Goal: Information Seeking & Learning: Learn about a topic

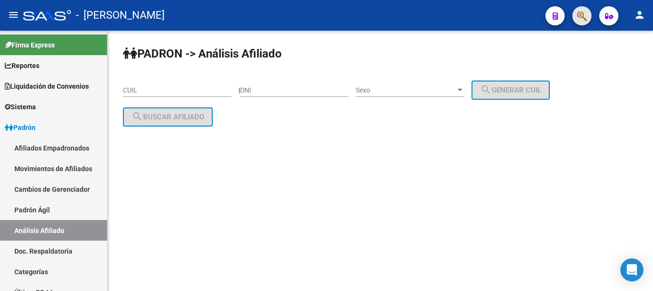
click at [579, 17] on icon "button" at bounding box center [582, 16] width 10 height 11
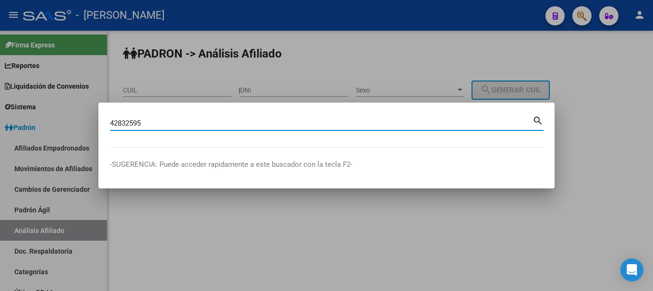
type input "42832595"
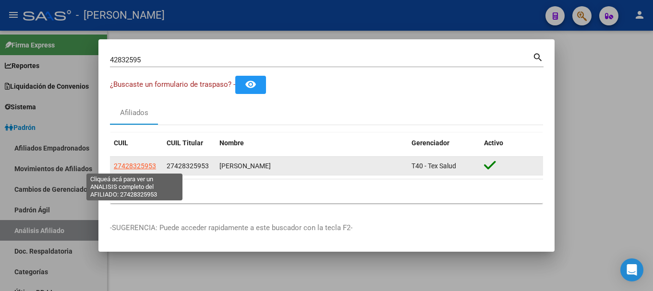
click at [137, 169] on span "27428325953" at bounding box center [135, 166] width 42 height 8
type textarea "27428325953"
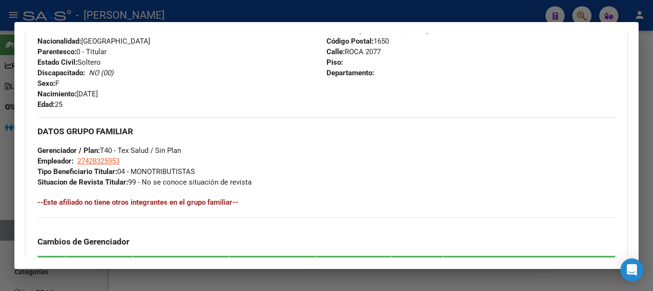
scroll to position [384, 0]
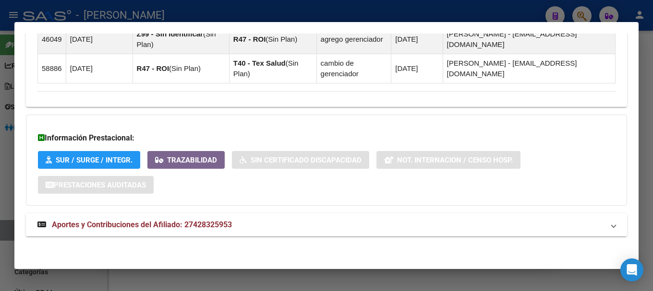
click at [257, 231] on mat-expansion-panel-header "Aportes y Contribuciones del Afiliado: 27428325953" at bounding box center [326, 225] width 601 height 23
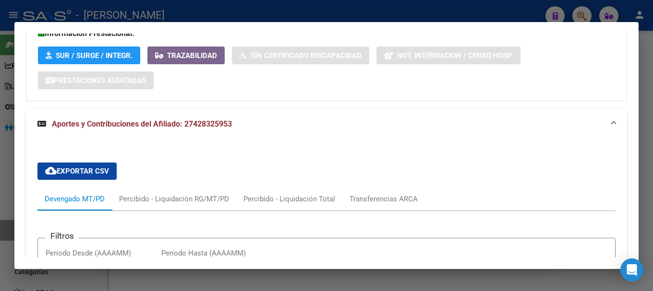
click at [381, 117] on mat-expansion-panel-header "Aportes y Contribuciones del Afiliado: 27428325953" at bounding box center [326, 124] width 601 height 31
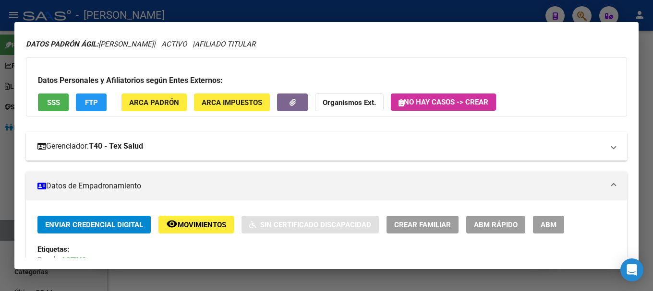
scroll to position [0, 0]
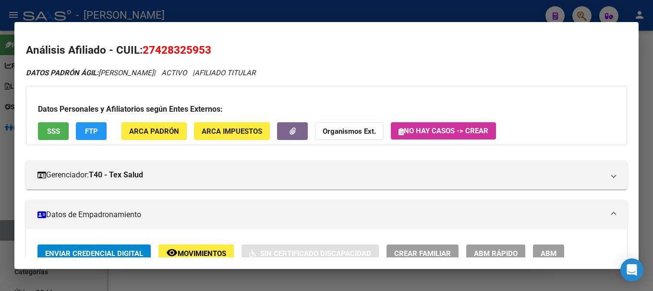
click at [434, 13] on div at bounding box center [326, 145] width 653 height 291
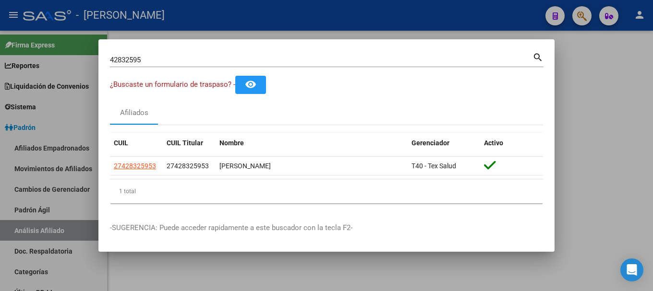
click at [434, 13] on div at bounding box center [326, 145] width 653 height 291
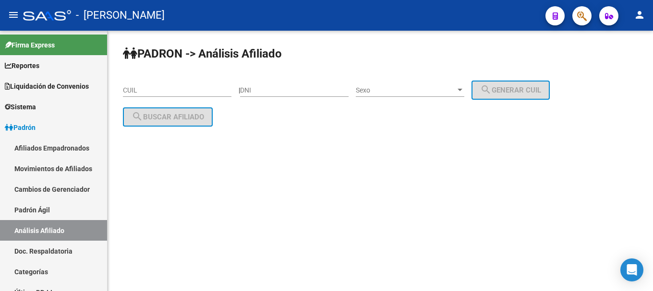
click at [576, 18] on button "button" at bounding box center [581, 15] width 19 height 19
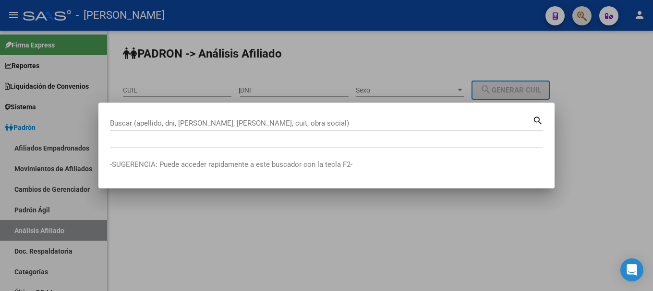
paste input "20401864181"
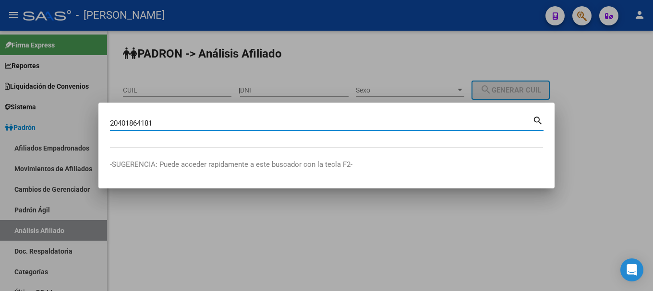
type input "20401864181"
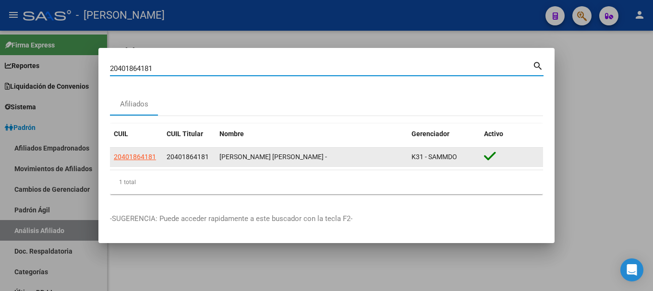
click at [130, 150] on datatable-body-cell "20401864181" at bounding box center [136, 157] width 53 height 19
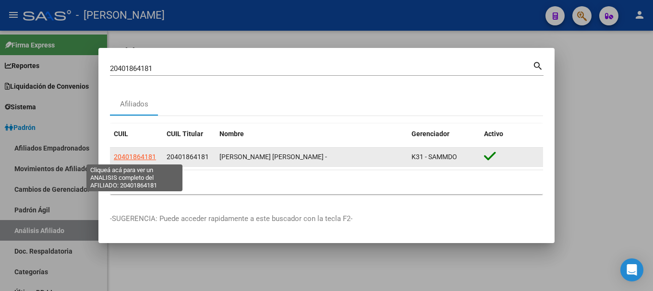
click at [132, 156] on span "20401864181" at bounding box center [135, 157] width 42 height 8
type textarea "20401864181"
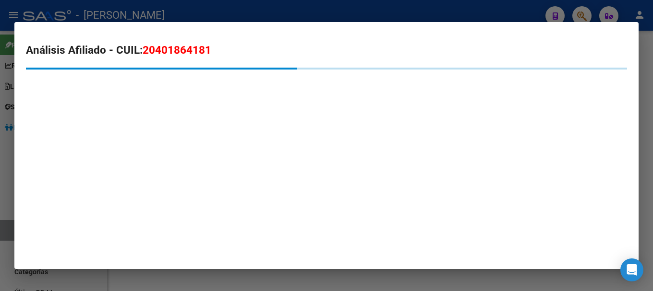
click at [176, 38] on mat-dialog-content "Análisis Afiliado - CUIL: 20401864181" at bounding box center [326, 72] width 624 height 76
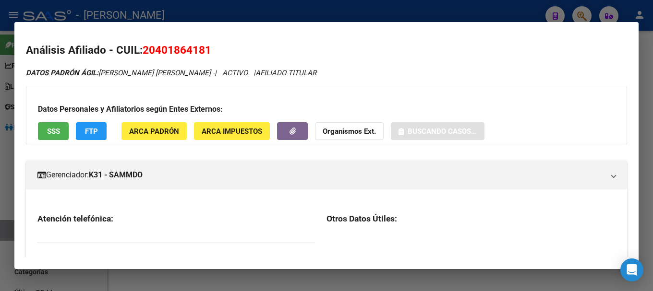
click at [172, 57] on h2 "Análisis Afiliado - CUIL: 20401864181" at bounding box center [326, 50] width 601 height 16
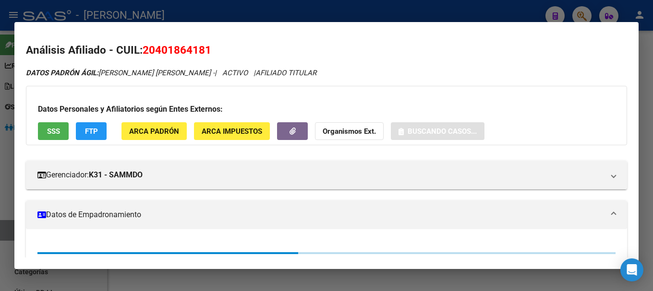
click at [174, 56] on span "20401864181" at bounding box center [177, 50] width 69 height 12
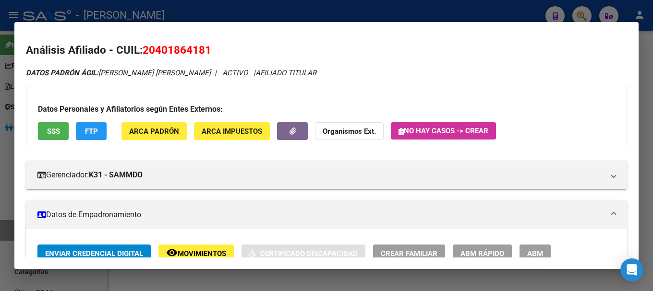
click at [174, 56] on span "20401864181" at bounding box center [177, 50] width 69 height 12
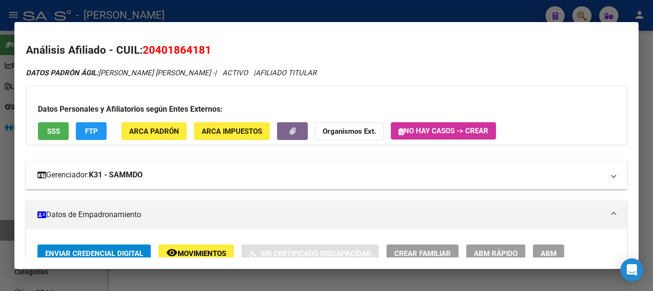
copy span "20401864181"
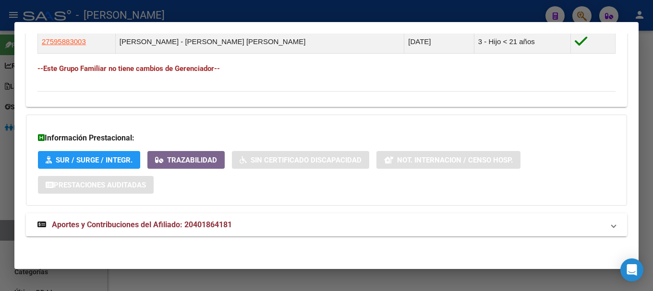
click at [303, 228] on mat-panel-title "Aportes y Contribuciones del Afiliado: 20401864181" at bounding box center [320, 225] width 566 height 12
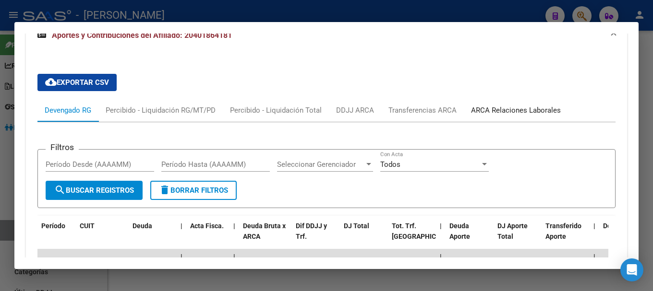
click at [515, 113] on div "ARCA Relaciones Laborales" at bounding box center [516, 110] width 90 height 11
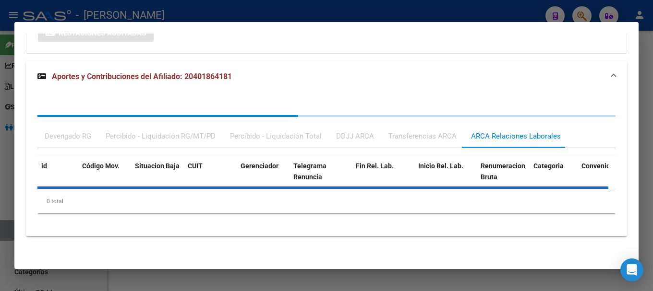
scroll to position [768, 0]
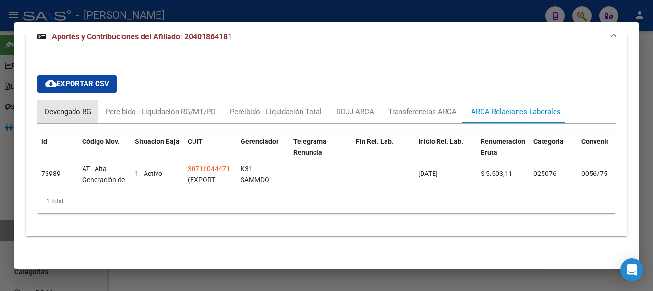
click at [83, 115] on div "Devengado RG" at bounding box center [68, 112] width 47 height 11
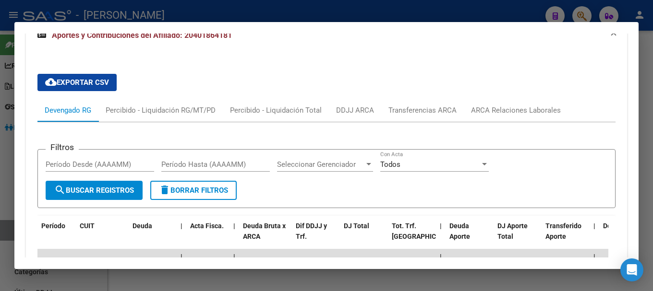
scroll to position [864, 0]
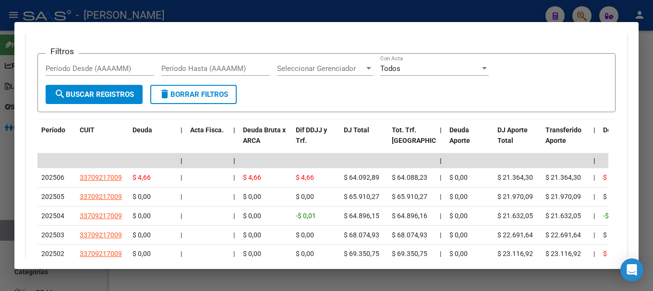
drag, startPoint x: 325, startPoint y: 15, endPoint x: 318, endPoint y: 35, distance: 21.1
click at [326, 15] on div at bounding box center [326, 145] width 653 height 291
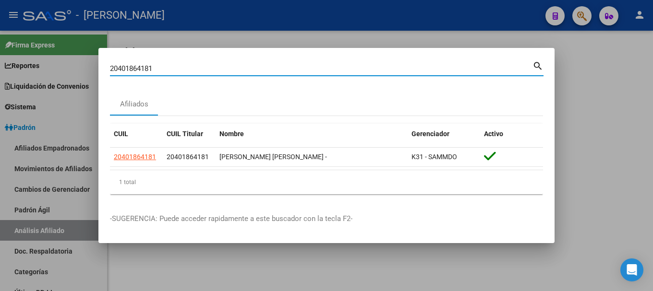
click at [313, 70] on input "20401864181" at bounding box center [321, 68] width 422 height 9
paste input "2152053"
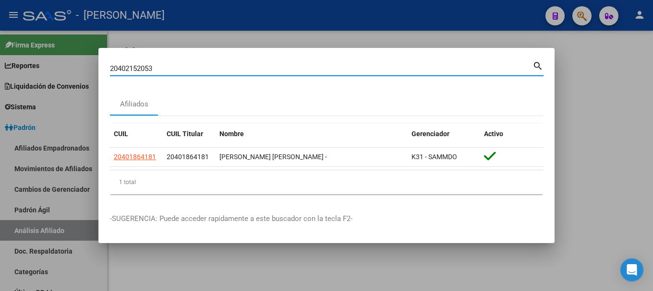
type input "20402152053"
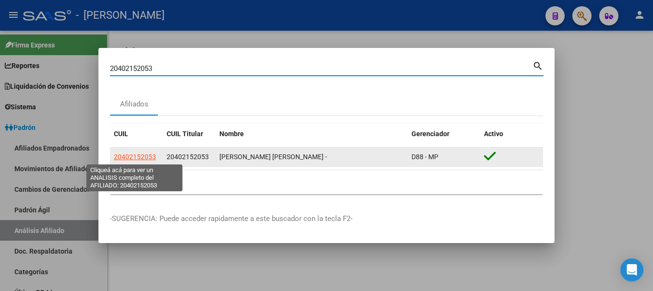
click at [150, 155] on span "20402152053" at bounding box center [135, 157] width 42 height 8
type textarea "20402152053"
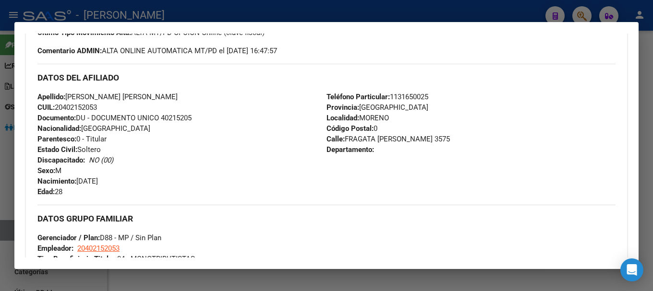
scroll to position [540, 0]
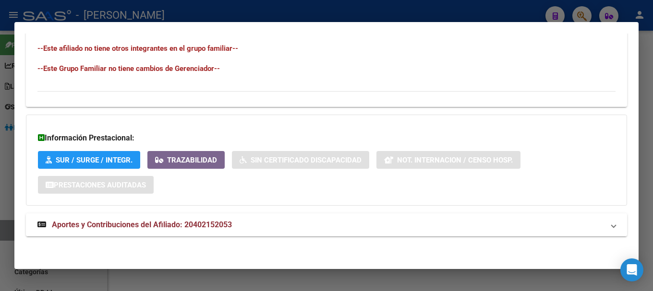
click at [256, 223] on mat-panel-title "Aportes y Contribuciones del Afiliado: 20402152053" at bounding box center [320, 225] width 566 height 12
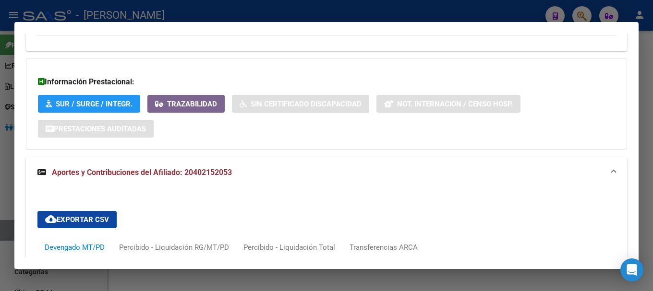
click at [250, 173] on mat-panel-title "Aportes y Contribuciones del Afiliado: 20402152053" at bounding box center [320, 173] width 566 height 12
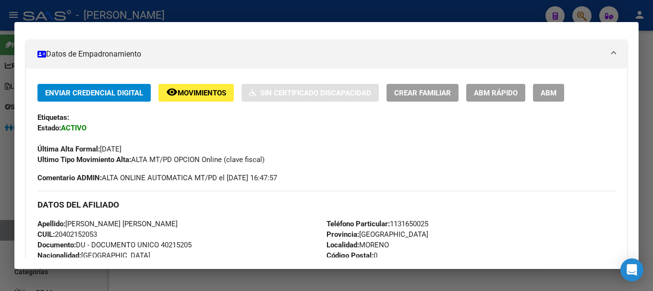
scroll to position [0, 0]
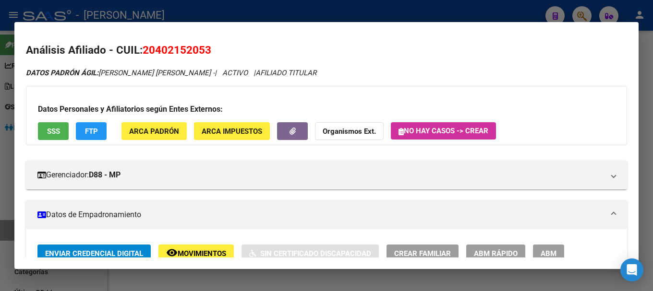
click at [184, 48] on span "20402152053" at bounding box center [177, 50] width 69 height 12
copy span "20402152053"
click at [176, 48] on span "20402152053" at bounding box center [177, 50] width 69 height 12
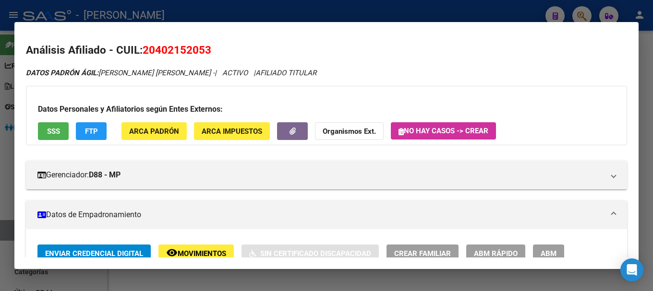
drag, startPoint x: 157, startPoint y: 49, endPoint x: 203, endPoint y: 50, distance: 46.6
click at [203, 50] on span "20402152053" at bounding box center [177, 50] width 69 height 12
copy span "40215205"
click at [165, 122] on div "Datos Personales y Afiliatorios según Entes Externos: SSS FTP ARCA Padrón ARCA …" at bounding box center [326, 116] width 601 height 60
click at [165, 126] on button "ARCA Padrón" at bounding box center [153, 131] width 65 height 18
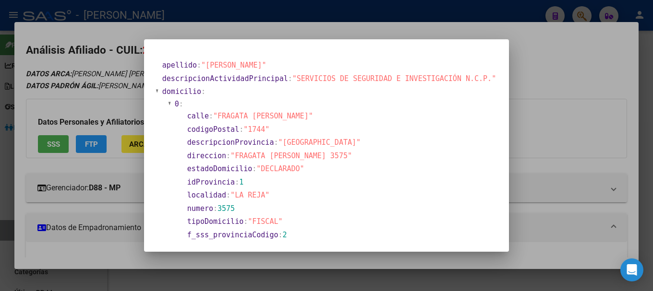
click at [272, 27] on div at bounding box center [326, 145] width 653 height 291
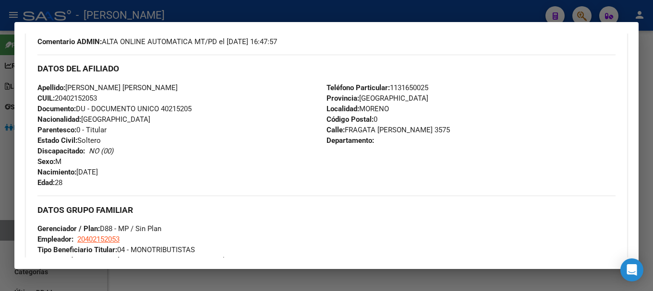
scroll to position [288, 0]
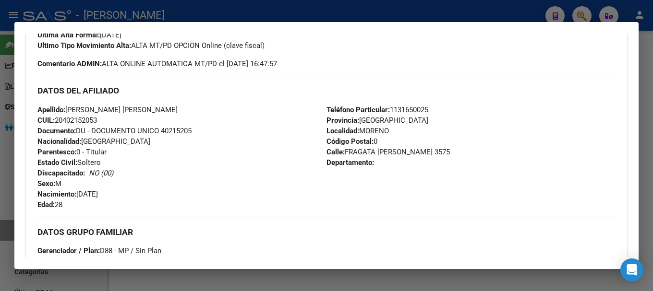
drag, startPoint x: 342, startPoint y: 151, endPoint x: 414, endPoint y: 151, distance: 72.5
click at [414, 151] on span "[STREET_ADDRESS][PERSON_NAME]" at bounding box center [387, 152] width 123 height 9
copy span "[PERSON_NAME]"
click at [286, 101] on div "DATOS DEL AFILIADO" at bounding box center [326, 91] width 578 height 28
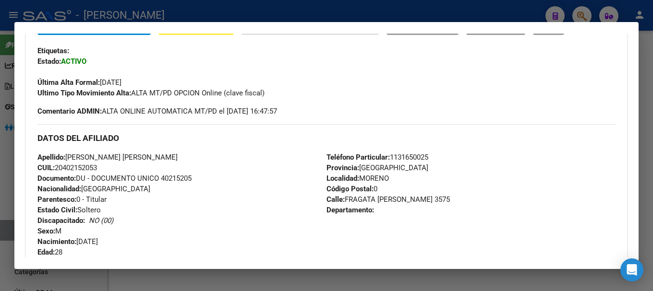
scroll to position [240, 0]
click at [243, 10] on div at bounding box center [326, 145] width 653 height 291
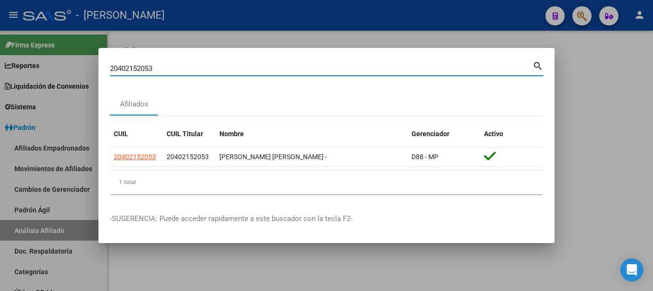
click at [255, 70] on input "20402152053" at bounding box center [321, 68] width 422 height 9
type input "94258090"
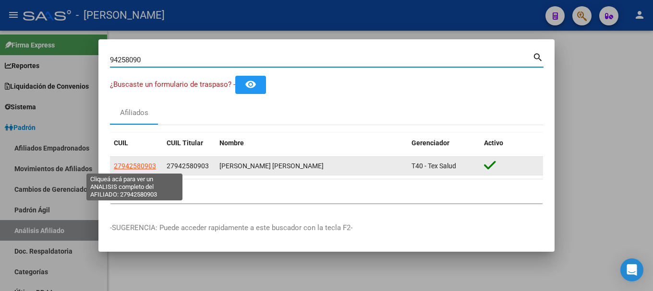
click at [136, 169] on span "27942580903" at bounding box center [135, 166] width 42 height 8
type textarea "27942580903"
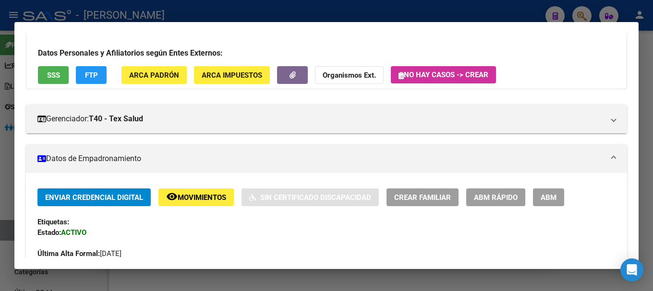
scroll to position [0, 0]
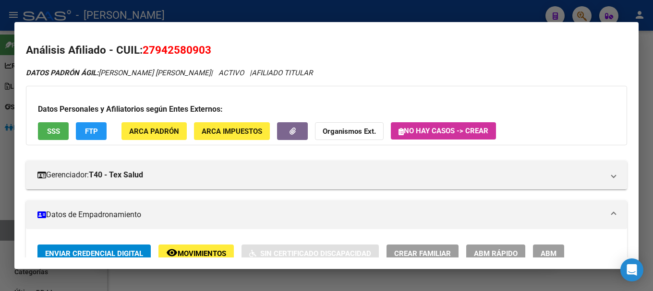
click at [181, 50] on span "27942580903" at bounding box center [177, 50] width 69 height 12
copy span "27942580903"
click at [180, 48] on span "27942580903" at bounding box center [177, 50] width 69 height 12
click at [404, 17] on div at bounding box center [326, 145] width 653 height 291
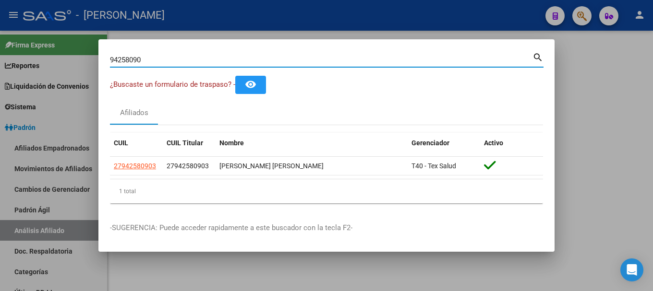
click at [346, 60] on input "94258090" at bounding box center [321, 60] width 422 height 9
type input "96272422"
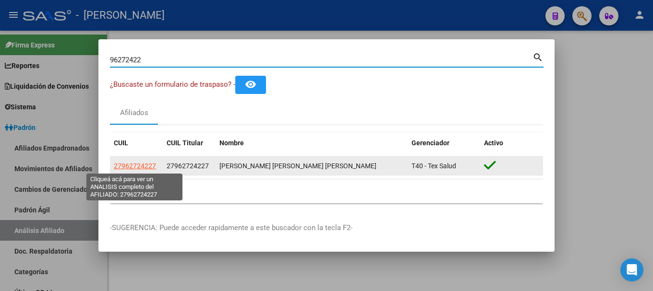
click at [145, 169] on span "27962724227" at bounding box center [135, 166] width 42 height 8
copy span "2"
type textarea "27962724227"
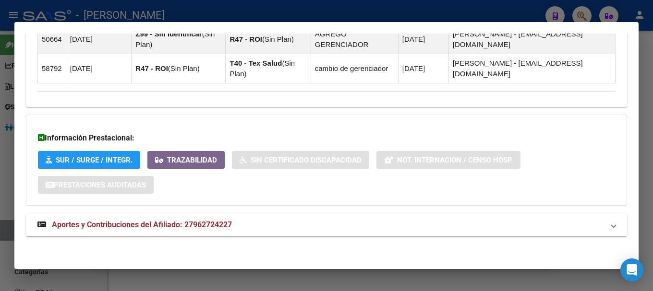
click at [269, 236] on mat-expansion-panel-header "Aportes y Contribuciones del Afiliado: 27962724227" at bounding box center [326, 225] width 601 height 23
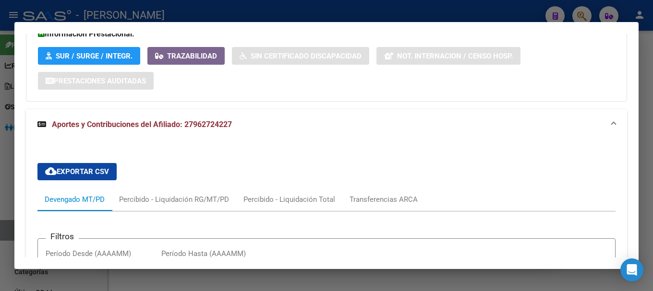
click at [293, 114] on mat-expansion-panel-header "Aportes y Contribuciones del Afiliado: 27962724227" at bounding box center [326, 124] width 601 height 31
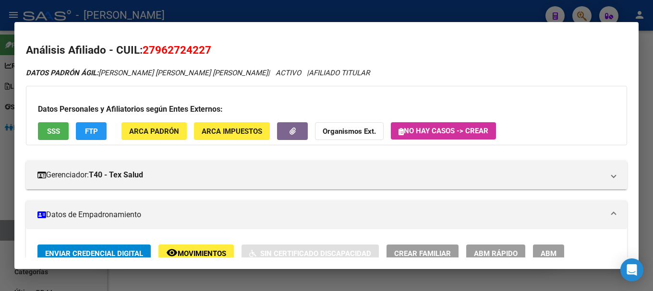
click at [352, 12] on div at bounding box center [326, 145] width 653 height 291
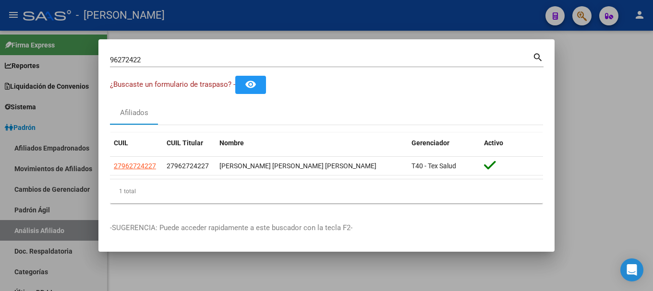
click at [352, 12] on div at bounding box center [326, 145] width 653 height 291
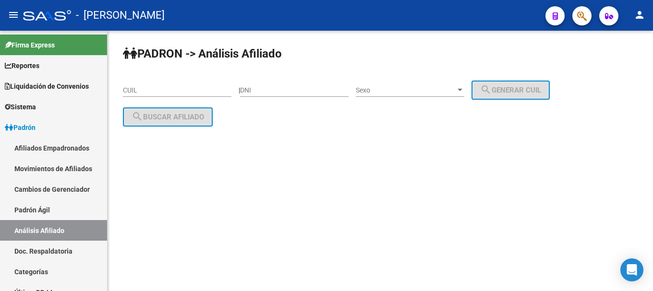
click at [592, 6] on mat-toolbar "menu - osetya person" at bounding box center [326, 15] width 653 height 31
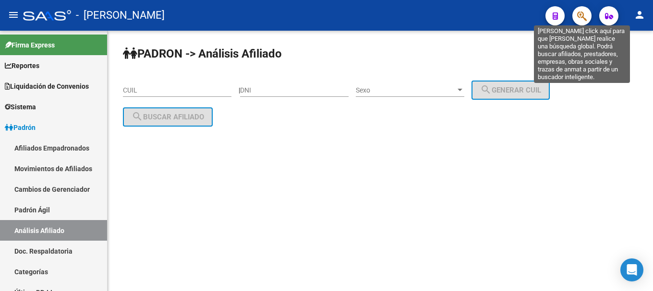
click at [584, 17] on icon "button" at bounding box center [582, 16] width 10 height 11
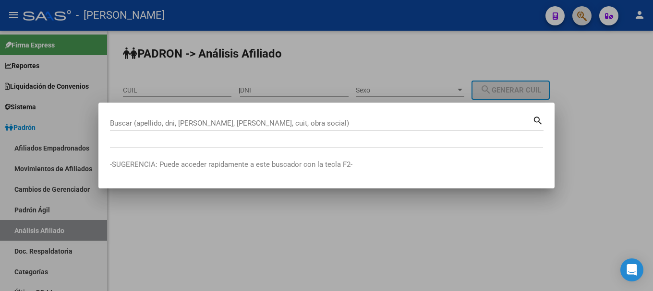
paste input "20402219735"
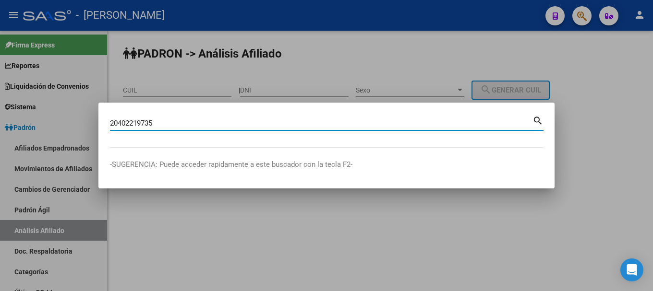
type input "20402219735"
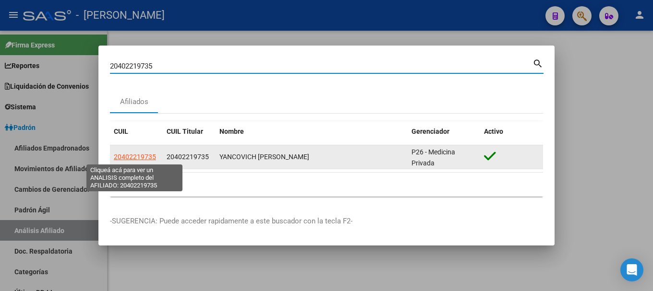
click at [136, 157] on span "20402219735" at bounding box center [135, 157] width 42 height 8
type textarea "20402219735"
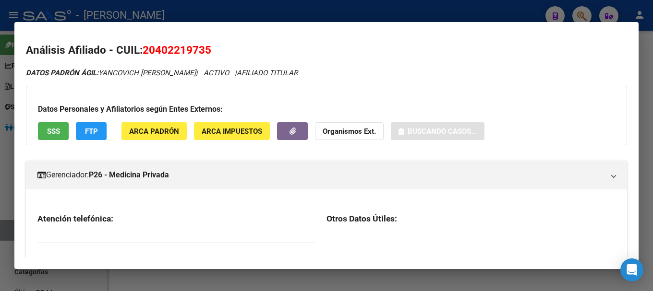
click at [197, 49] on span "20402219735" at bounding box center [177, 50] width 69 height 12
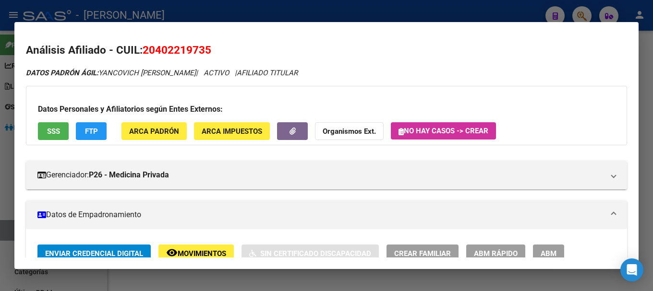
copy span "20402219735"
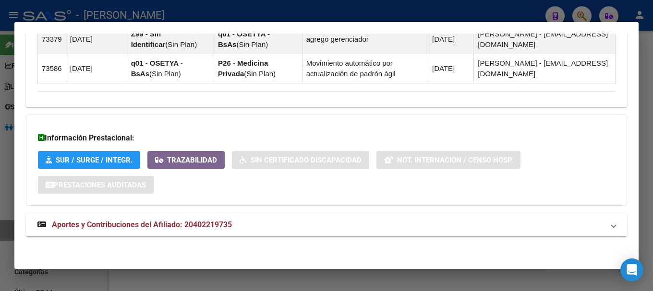
click at [228, 221] on span "Aportes y Contribuciones del Afiliado: 20402219735" at bounding box center [142, 224] width 180 height 9
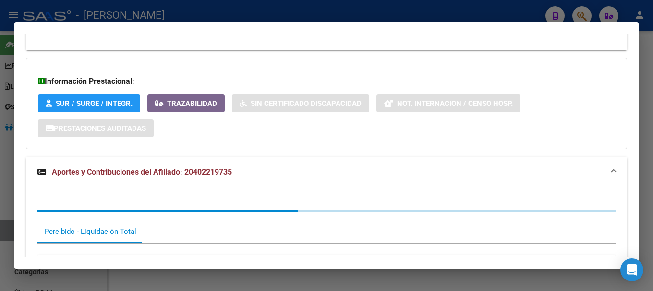
scroll to position [817, 0]
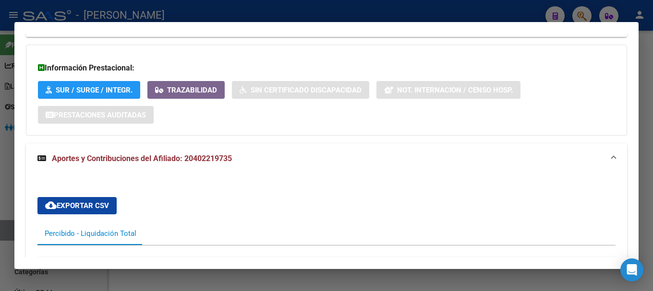
click at [225, 150] on mat-expansion-panel-header "Aportes y Contribuciones del Afiliado: 20402219735" at bounding box center [326, 159] width 601 height 31
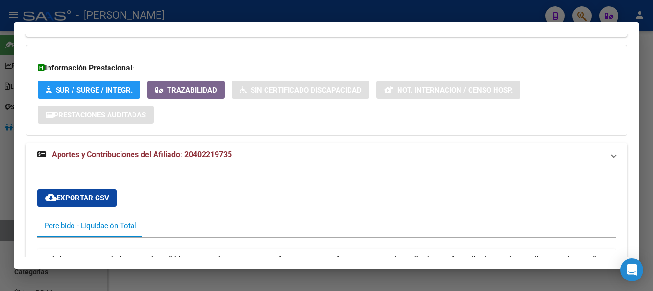
scroll to position [651, 0]
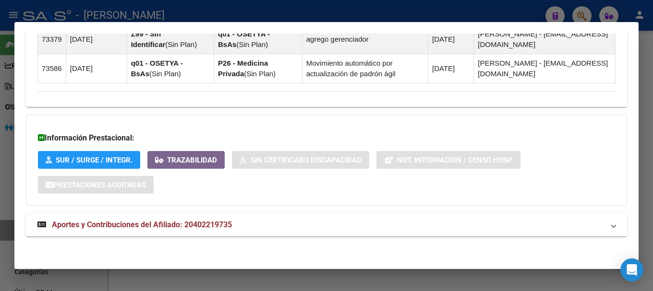
click at [242, 233] on mat-expansion-panel-header "Aportes y Contribuciones del Afiliado: 20402219735" at bounding box center [326, 225] width 601 height 23
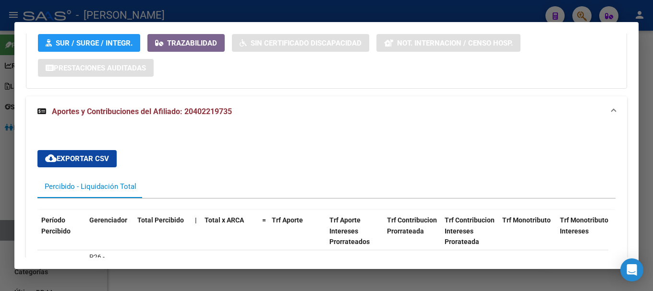
click at [229, 123] on mat-expansion-panel-header "Aportes y Contribuciones del Afiliado: 20402219735" at bounding box center [326, 111] width 601 height 31
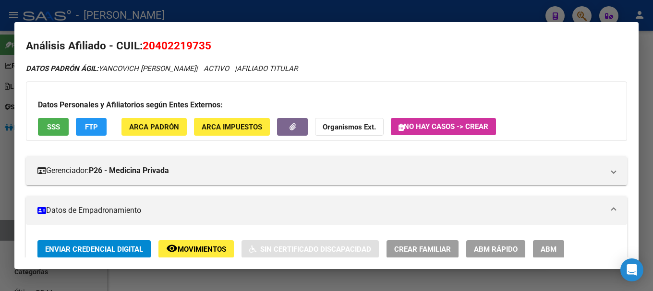
scroll to position [0, 0]
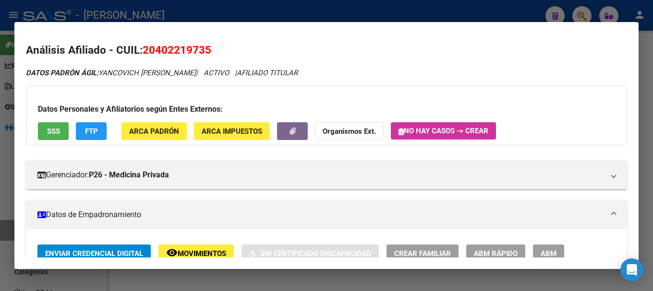
click at [222, 12] on div at bounding box center [326, 145] width 653 height 291
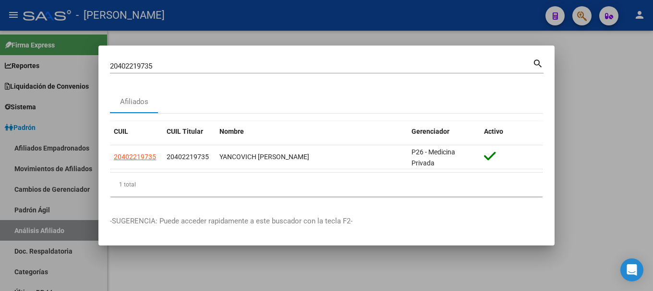
click at [240, 67] on input "20402219735" at bounding box center [321, 66] width 422 height 9
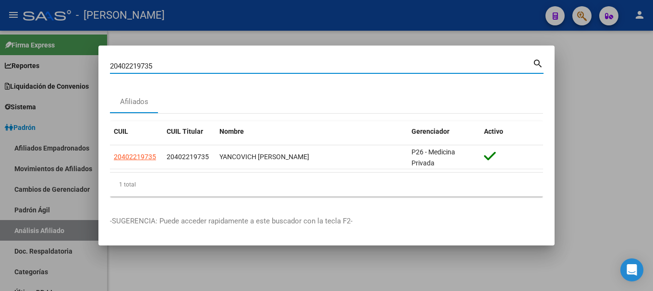
click at [240, 67] on input "20402219735" at bounding box center [321, 66] width 422 height 9
paste input "84146"
type input "20402284146"
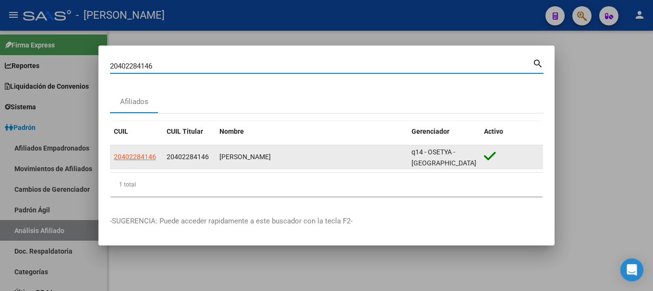
click at [130, 161] on app-link-go-to "20402284146" at bounding box center [135, 157] width 42 height 11
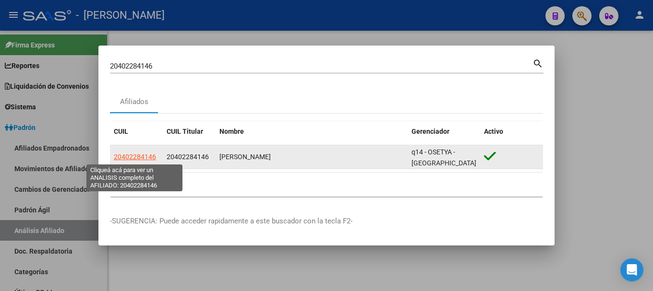
click at [140, 157] on span "20402284146" at bounding box center [135, 157] width 42 height 8
type textarea "20402284146"
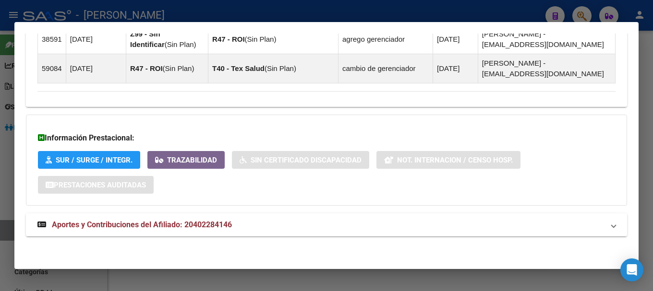
click at [301, 227] on mat-panel-title "Aportes y Contribuciones del Afiliado: 20402284146" at bounding box center [320, 225] width 566 height 12
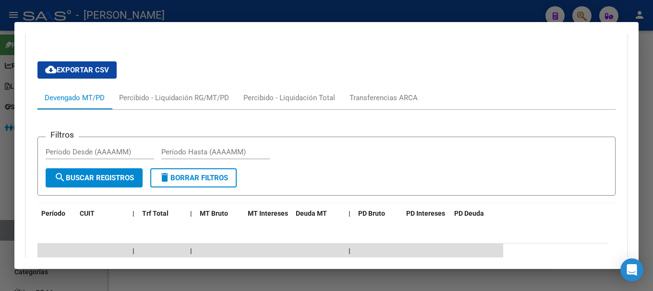
scroll to position [966, 0]
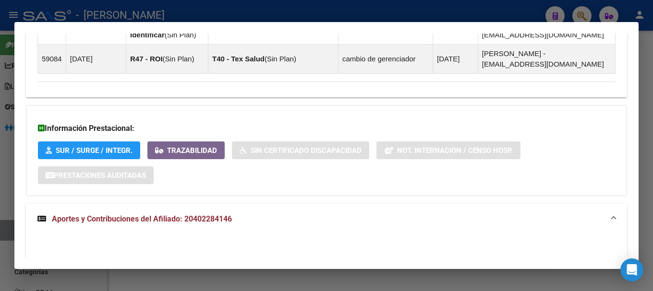
scroll to position [678, 0]
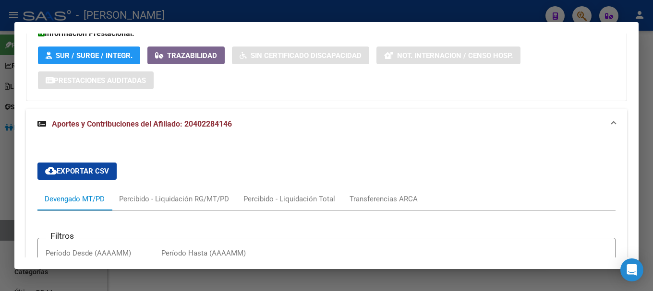
click at [298, 134] on mat-expansion-panel-header "Aportes y Contribuciones del Afiliado: 20402284146" at bounding box center [326, 124] width 601 height 31
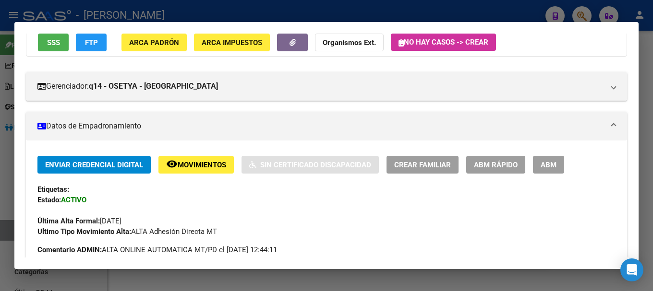
scroll to position [0, 0]
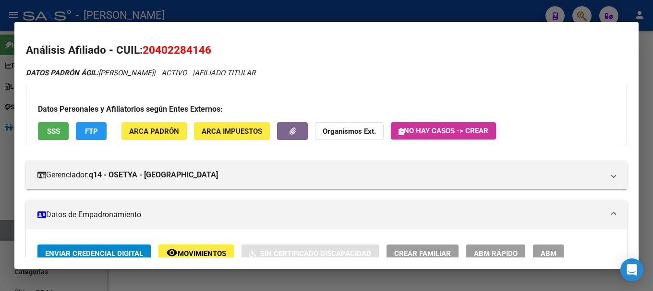
click at [265, 11] on div at bounding box center [326, 145] width 653 height 291
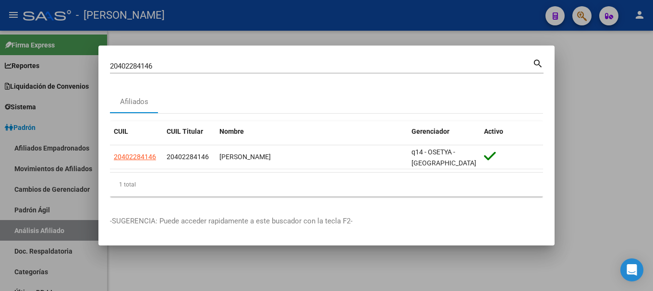
click at [261, 64] on input "20402284146" at bounding box center [321, 66] width 422 height 9
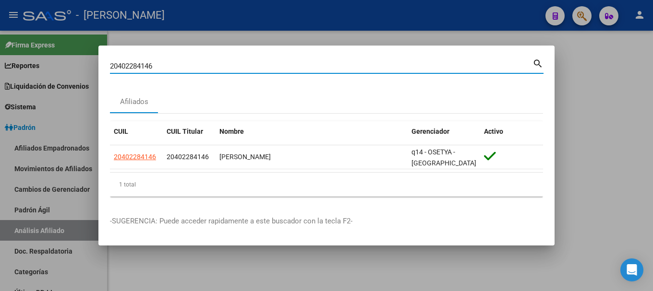
click at [261, 64] on input "20402284146" at bounding box center [321, 66] width 422 height 9
paste input "327694"
type input "20402327694"
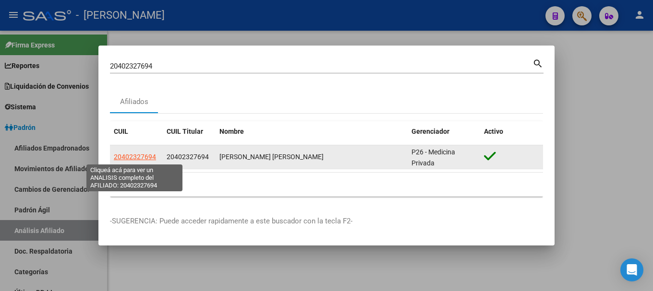
click at [145, 153] on span "20402327694" at bounding box center [135, 157] width 42 height 8
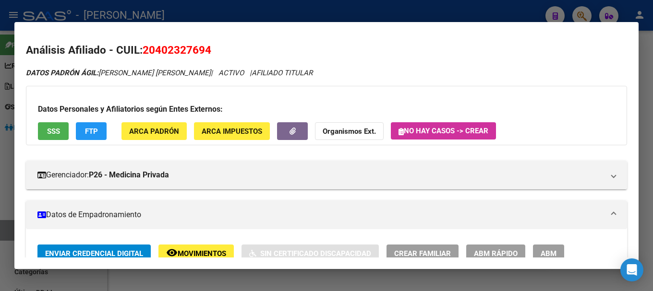
click at [189, 50] on span "20402327694" at bounding box center [177, 50] width 69 height 12
copy span "20402327694"
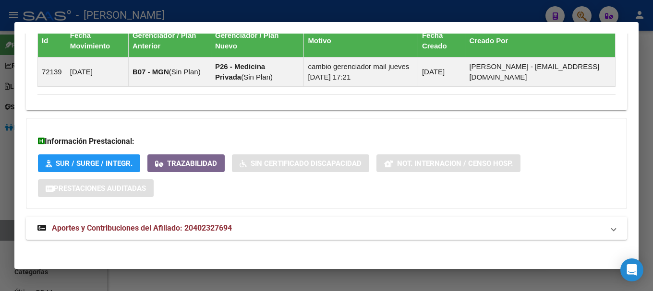
scroll to position [677, 0]
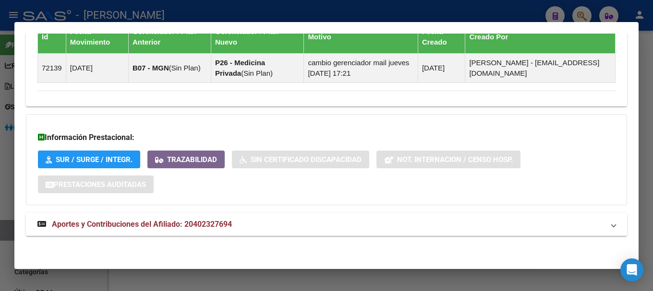
click at [211, 219] on strong "Aportes y Contribuciones del Afiliado: 20402327694" at bounding box center [134, 225] width 194 height 12
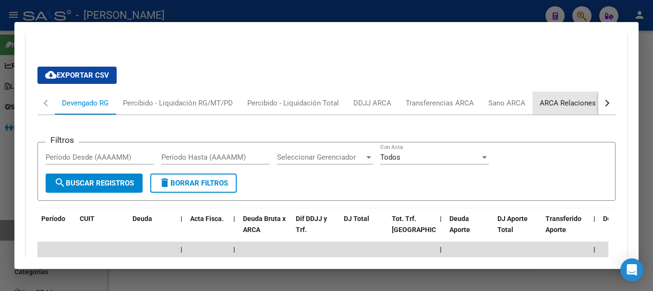
click at [572, 97] on div "ARCA Relaciones Laborales" at bounding box center [584, 103] width 104 height 23
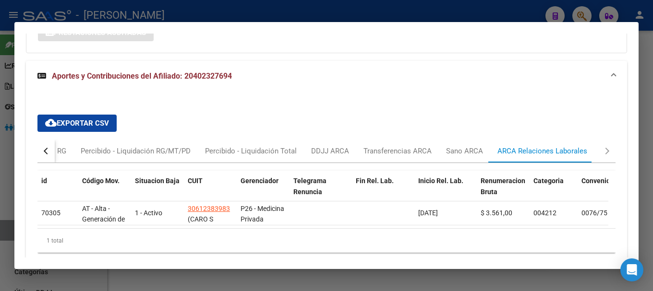
scroll to position [877, 0]
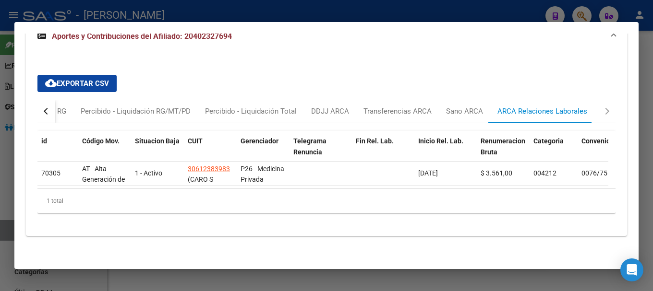
click at [49, 100] on button "button" at bounding box center [45, 111] width 17 height 23
click at [92, 106] on div "Devengado RG" at bounding box center [85, 111] width 47 height 11
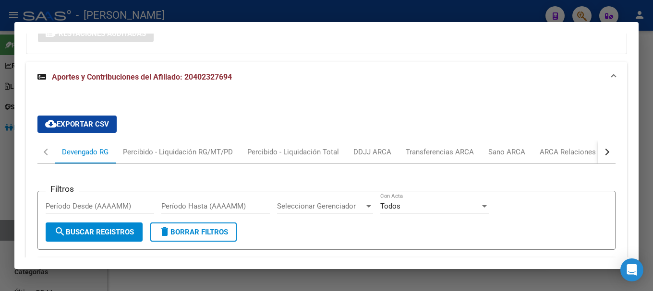
click at [213, 88] on mat-expansion-panel-header "Aportes y Contribuciones del Afiliado: 20402327694" at bounding box center [326, 77] width 601 height 31
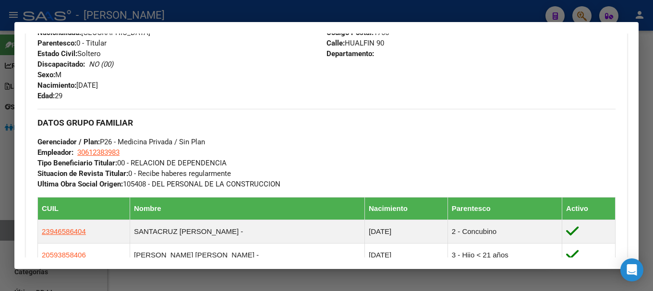
scroll to position [336, 0]
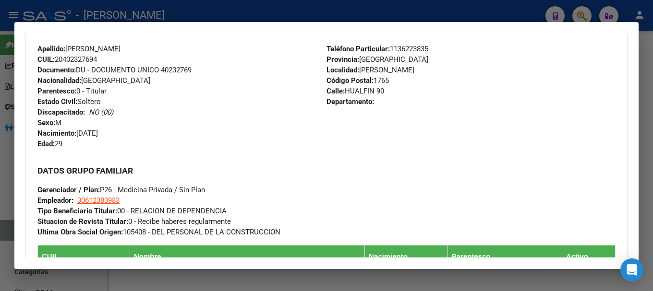
drag, startPoint x: 64, startPoint y: 58, endPoint x: 96, endPoint y: 58, distance: 31.7
click at [96, 58] on span "CUIL: 20402327694" at bounding box center [67, 59] width 60 height 9
copy span "40232769"
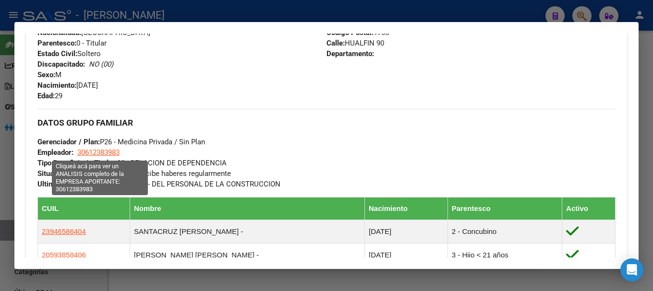
click at [117, 155] on span "30612383983" at bounding box center [98, 152] width 42 height 9
type textarea "30612383983"
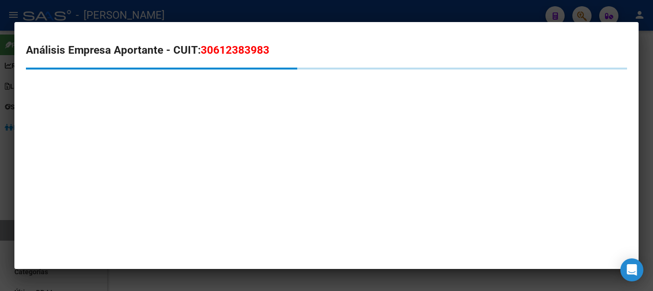
click at [237, 53] on span "30612383983" at bounding box center [235, 50] width 69 height 12
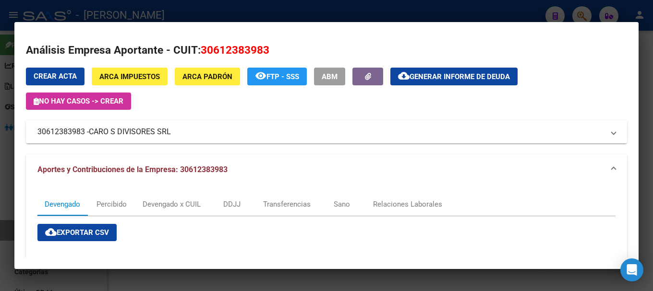
drag, startPoint x: 94, startPoint y: 129, endPoint x: 171, endPoint y: 130, distance: 77.8
click at [171, 130] on span "CARO S DIVISORES SRL" at bounding box center [130, 132] width 82 height 12
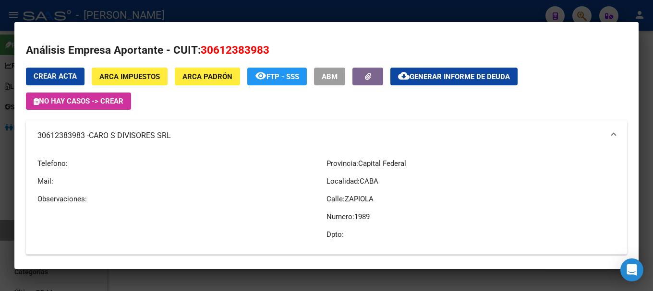
click at [187, 9] on div at bounding box center [326, 145] width 653 height 291
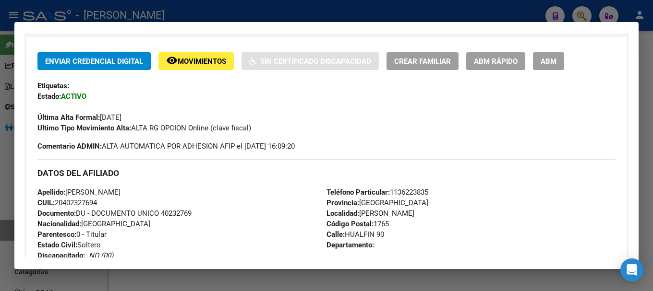
scroll to position [192, 0]
click at [233, 12] on div at bounding box center [326, 145] width 653 height 291
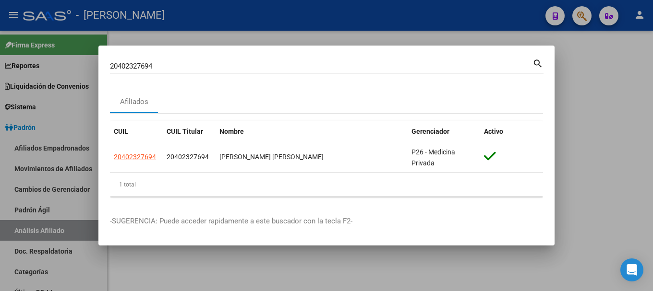
click at [267, 72] on div "20402327694 Buscar (apellido, dni, cuil, [PERSON_NAME], cuit, obra social)" at bounding box center [321, 66] width 422 height 14
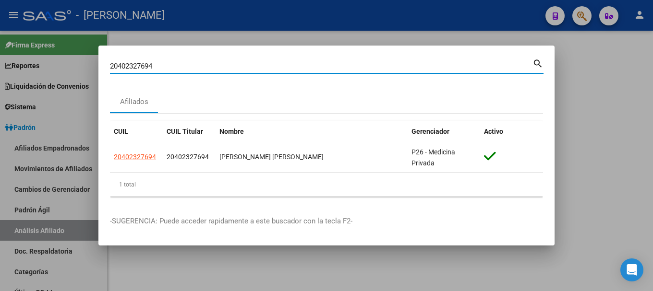
click at [267, 66] on input "20402327694" at bounding box center [321, 66] width 422 height 9
paste input "902"
type input "20402327902"
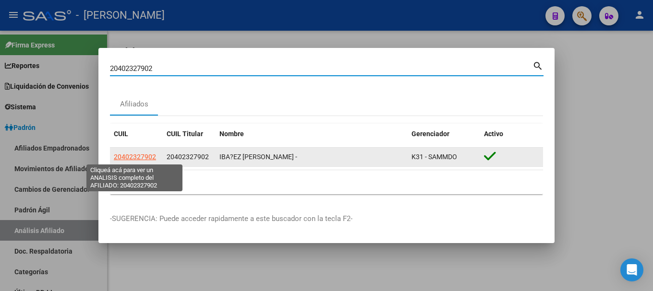
click at [133, 157] on span "20402327902" at bounding box center [135, 157] width 42 height 8
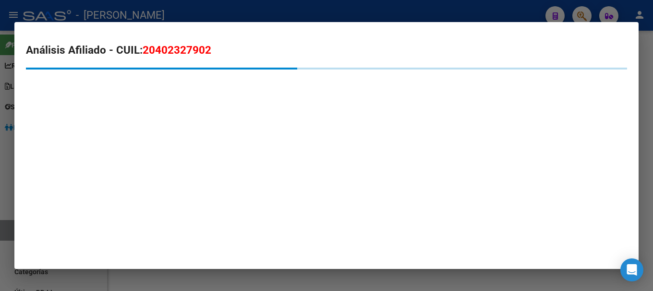
click at [180, 51] on span "20402327902" at bounding box center [177, 50] width 69 height 12
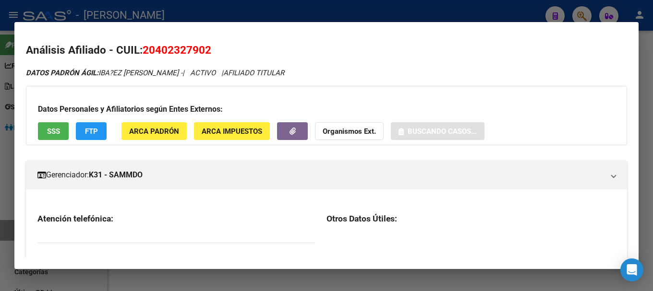
click at [180, 51] on span "20402327902" at bounding box center [177, 50] width 69 height 12
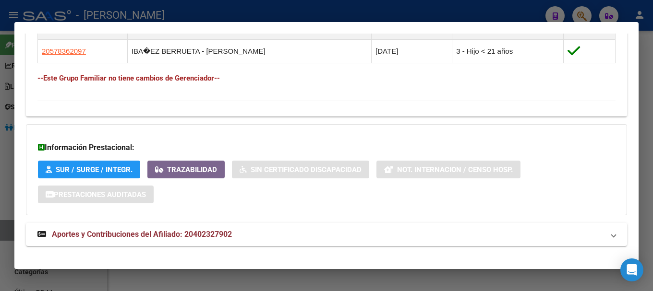
scroll to position [598, 0]
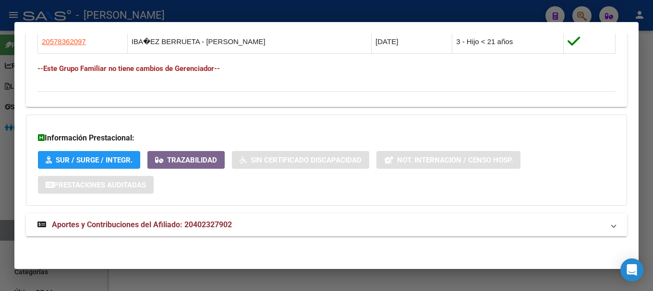
click at [272, 216] on mat-expansion-panel-header "Aportes y Contribuciones del Afiliado: 20402327902" at bounding box center [326, 225] width 601 height 23
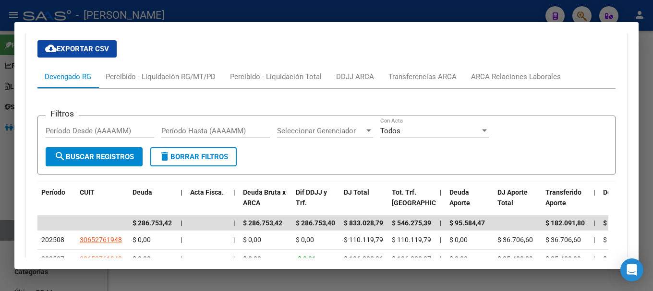
scroll to position [854, 0]
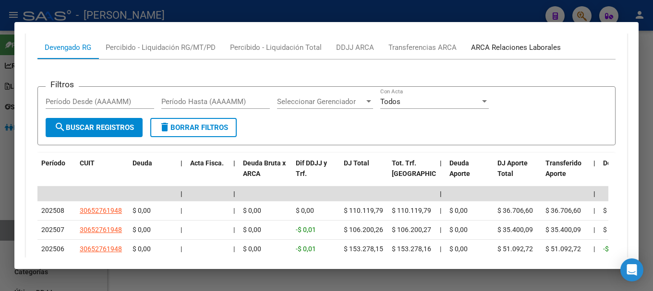
click at [508, 55] on div "ARCA Relaciones Laborales" at bounding box center [516, 47] width 104 height 23
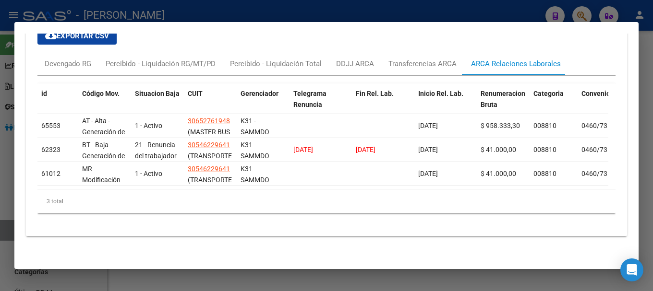
scroll to position [797, 0]
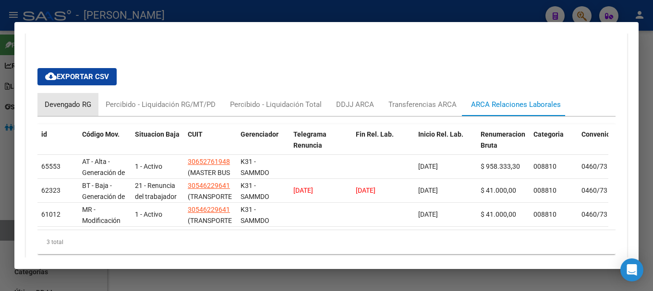
click at [60, 106] on div "Devengado RG" at bounding box center [68, 104] width 47 height 11
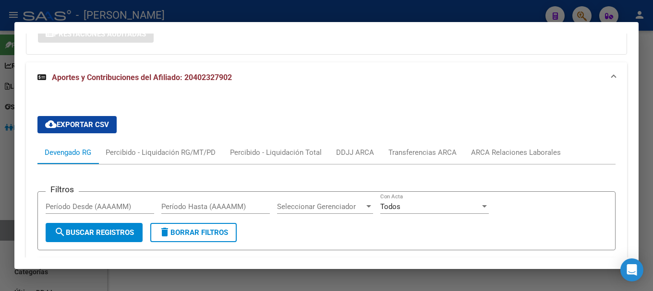
click at [229, 82] on span "Aportes y Contribuciones del Afiliado: 20402327902" at bounding box center [142, 77] width 180 height 9
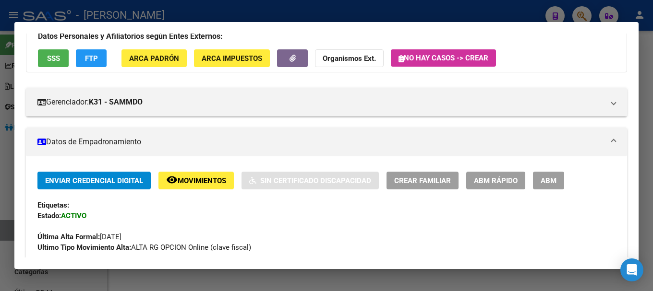
scroll to position [0, 0]
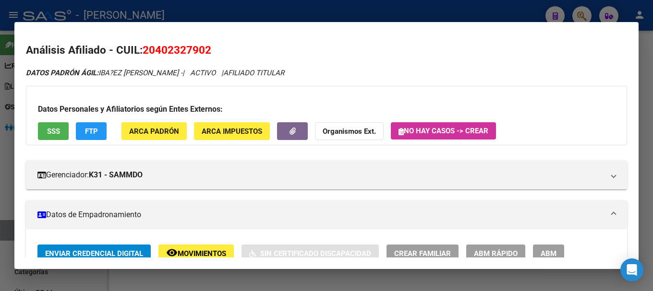
click at [168, 44] on span "20402327902" at bounding box center [177, 50] width 69 height 12
click at [260, 75] on span "AFILIADO TITULAR" at bounding box center [253, 73] width 61 height 9
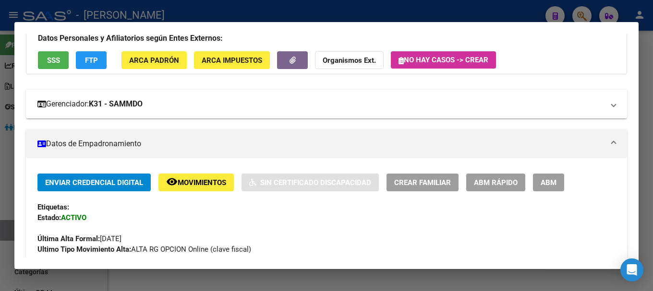
scroll to position [96, 0]
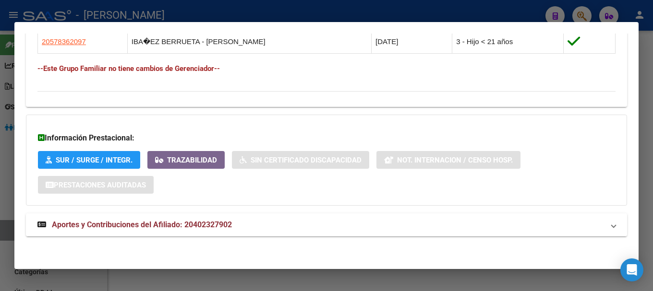
click at [348, 225] on mat-panel-title "Aportes y Contribuciones del Afiliado: 20402327902" at bounding box center [320, 225] width 566 height 12
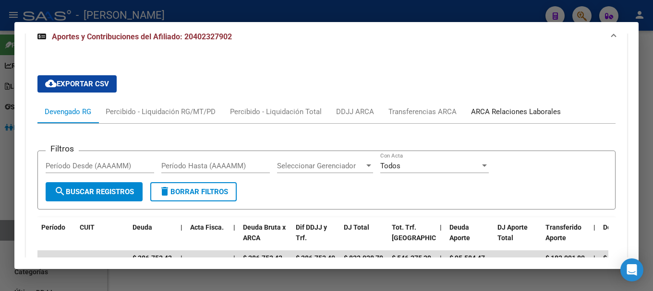
click at [499, 113] on div "ARCA Relaciones Laborales" at bounding box center [516, 112] width 90 height 11
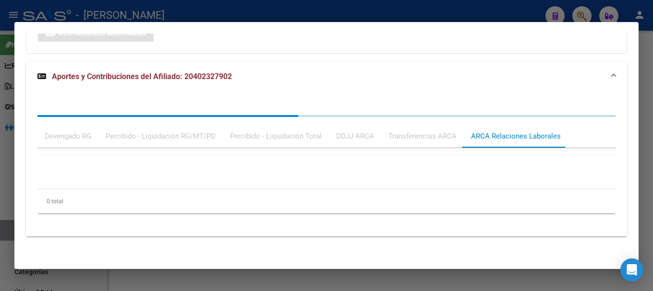
scroll to position [790, 0]
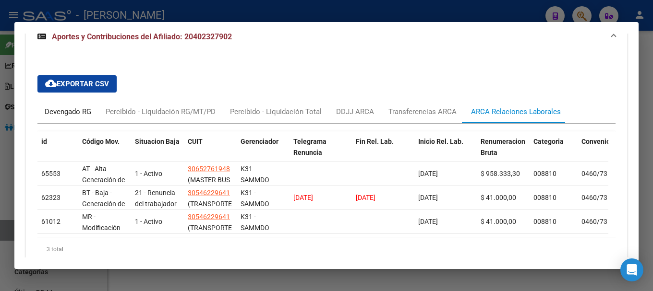
click at [70, 107] on div "Devengado RG" at bounding box center [68, 112] width 47 height 11
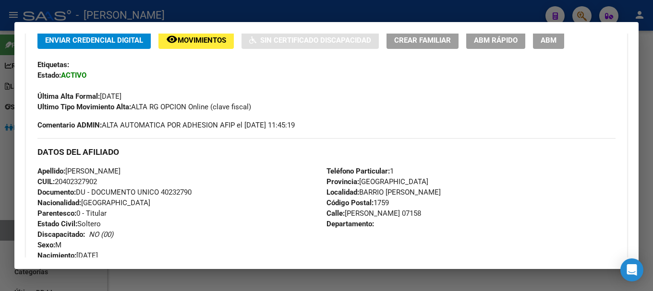
scroll to position [0, 0]
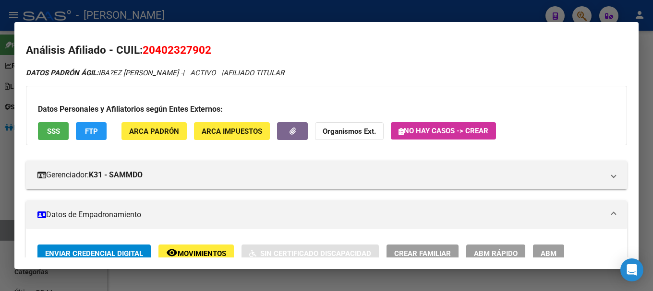
drag, startPoint x: 159, startPoint y: 48, endPoint x: 205, endPoint y: 53, distance: 45.9
click at [205, 53] on span "20402327902" at bounding box center [177, 50] width 69 height 12
drag, startPoint x: 158, startPoint y: 50, endPoint x: 206, endPoint y: 50, distance: 48.0
click at [206, 50] on span "20402327902" at bounding box center [177, 50] width 69 height 12
click at [169, 132] on span "ARCA Padrón" at bounding box center [154, 131] width 50 height 9
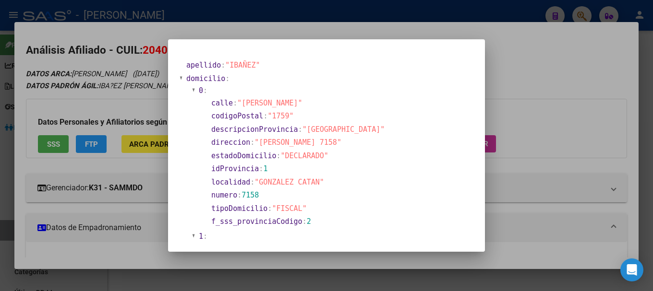
click at [257, 26] on div at bounding box center [326, 145] width 653 height 291
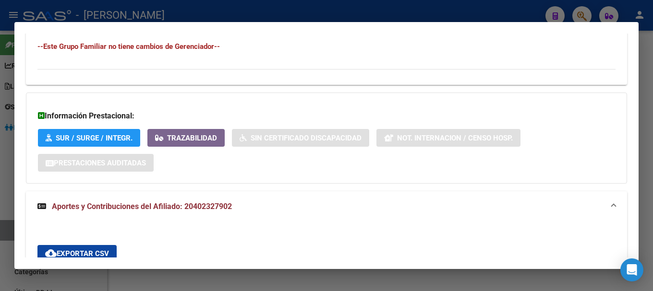
scroll to position [816, 0]
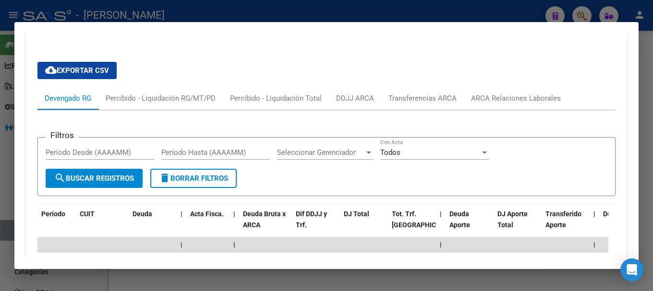
click at [502, 86] on div "cloud_download Exportar CSV Devengado RG Percibido - Liquidación RG/MT/PD Perci…" at bounding box center [326, 247] width 578 height 386
click at [503, 94] on div "ARCA Relaciones Laborales" at bounding box center [516, 98] width 90 height 11
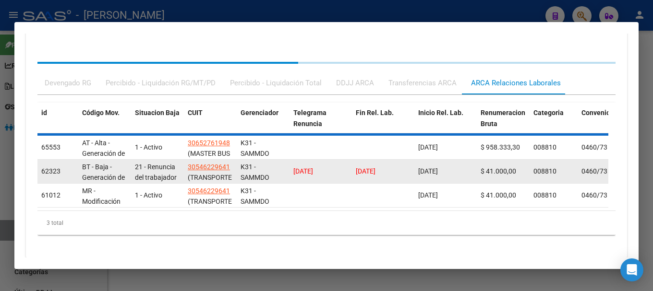
scroll to position [1, 0]
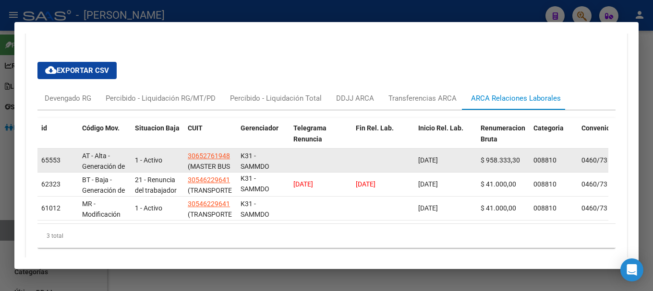
click at [215, 163] on span "(MASTER BUS SA)" at bounding box center [209, 172] width 42 height 19
click at [218, 156] on span "30652761948" at bounding box center [209, 156] width 42 height 8
type textarea "30652761948"
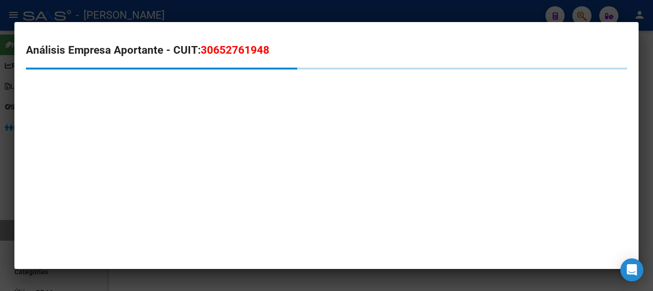
click at [226, 55] on span "30652761948" at bounding box center [235, 50] width 69 height 12
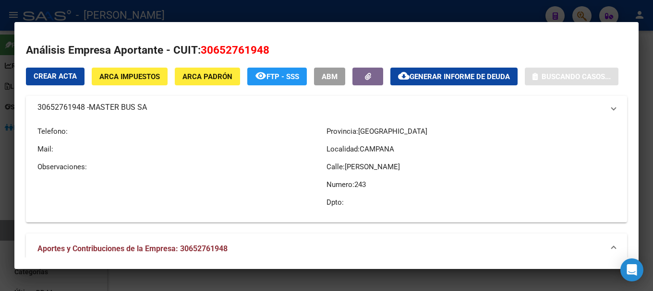
click at [226, 55] on span "30652761948" at bounding box center [235, 50] width 69 height 12
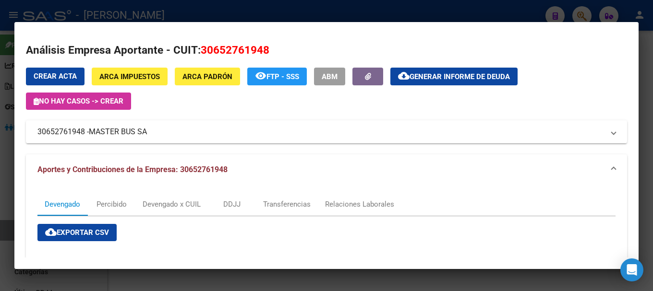
click at [135, 12] on div at bounding box center [326, 145] width 653 height 291
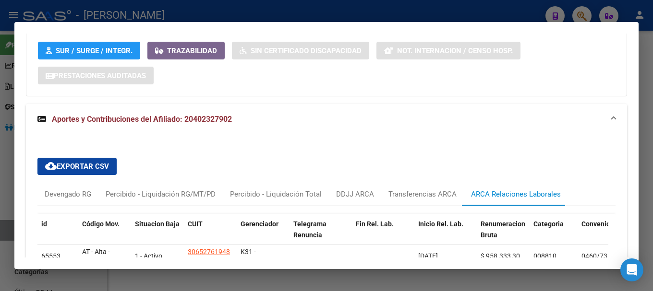
click at [223, 134] on mat-expansion-panel-header "Aportes y Contribuciones del Afiliado: 20402327902" at bounding box center [326, 119] width 601 height 31
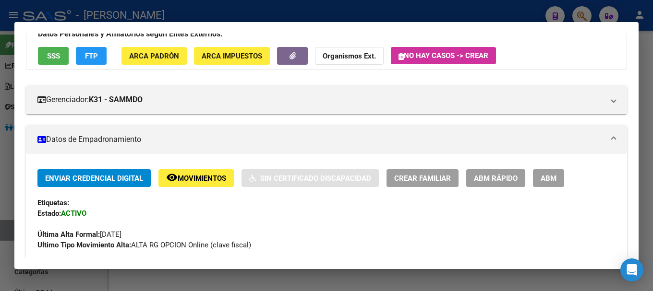
scroll to position [84, 0]
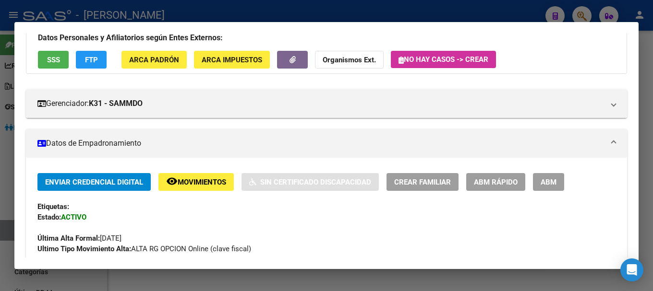
click at [262, 12] on div at bounding box center [326, 145] width 653 height 291
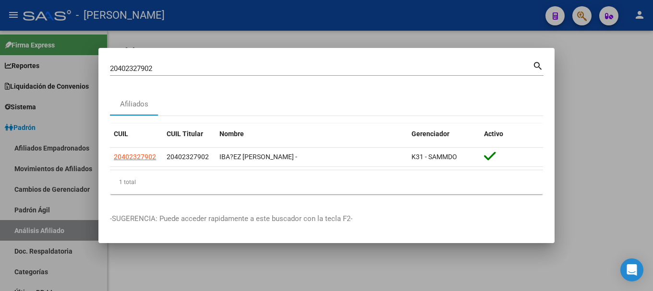
click at [328, 66] on input "20402327902" at bounding box center [321, 68] width 422 height 9
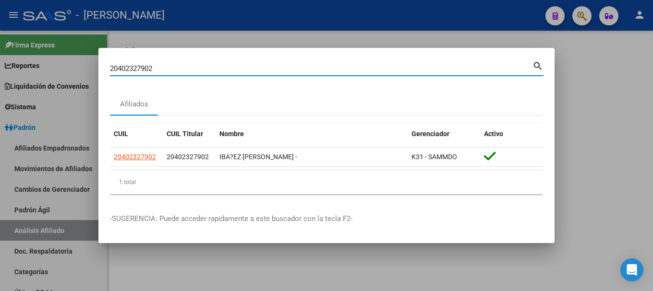
click at [328, 66] on input "20402327902" at bounding box center [321, 68] width 422 height 9
paste input "31403"
type input "20402331403"
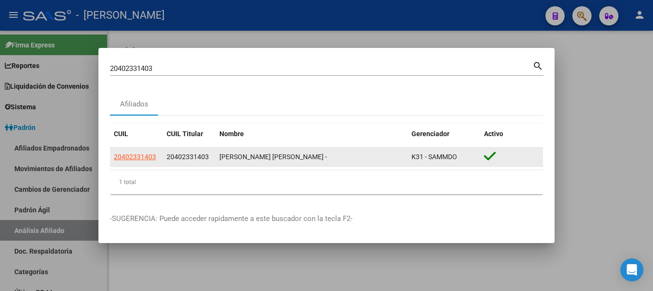
click at [144, 163] on datatable-body-cell "20402331403" at bounding box center [136, 157] width 53 height 19
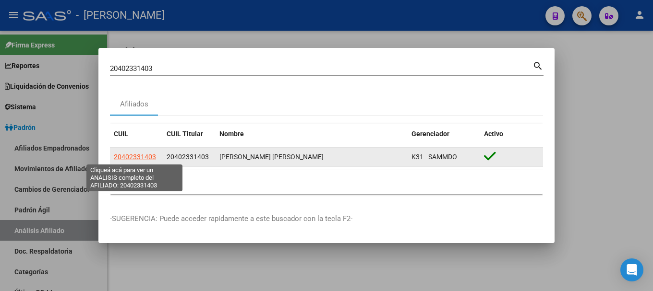
click at [142, 153] on span "20402331403" at bounding box center [135, 157] width 42 height 8
type textarea "20402331403"
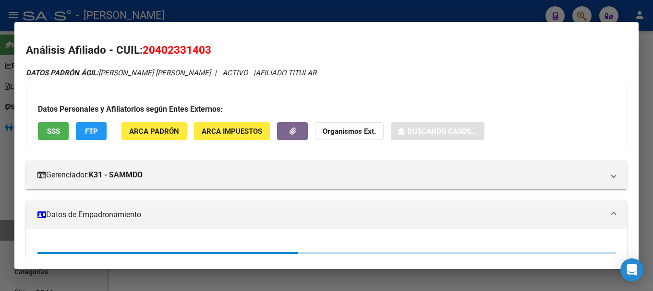
click at [187, 38] on mat-dialog-content "Análisis Afiliado - CUIL: 20402331403 DATOS [PERSON_NAME] ÁGIL: [PERSON_NAME] […" at bounding box center [326, 146] width 624 height 225
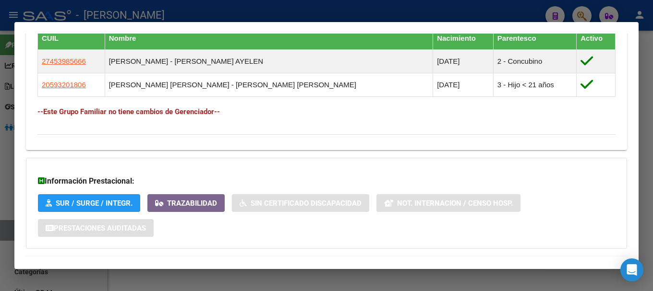
scroll to position [598, 0]
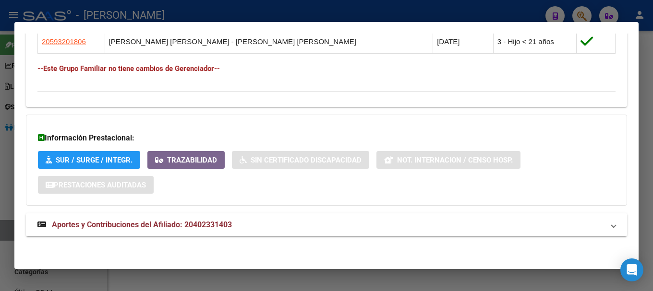
click at [301, 217] on mat-expansion-panel-header "Aportes y Contribuciones del Afiliado: 20402331403" at bounding box center [326, 225] width 601 height 23
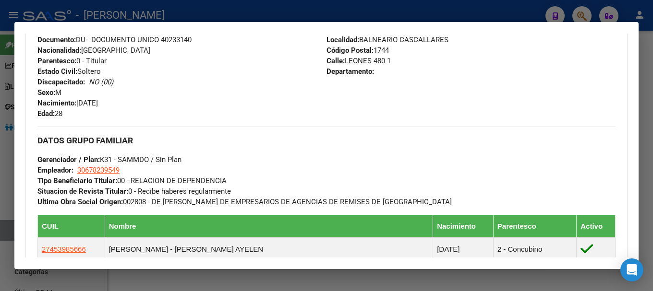
scroll to position [318, 0]
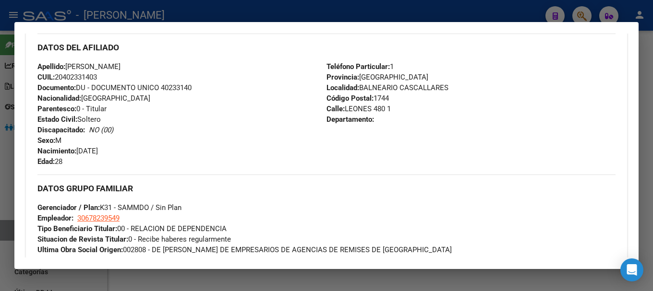
drag, startPoint x: 65, startPoint y: 77, endPoint x: 97, endPoint y: 79, distance: 32.7
click at [97, 79] on span "CUIL: 20402331403" at bounding box center [67, 77] width 60 height 9
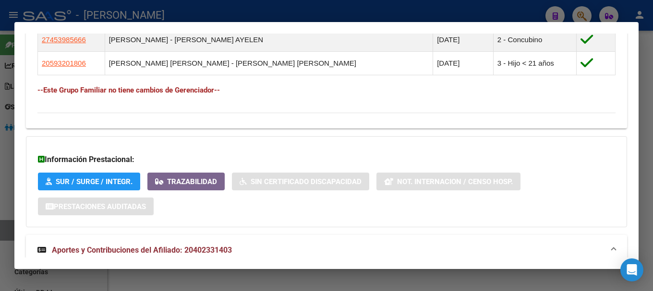
scroll to position [432, 0]
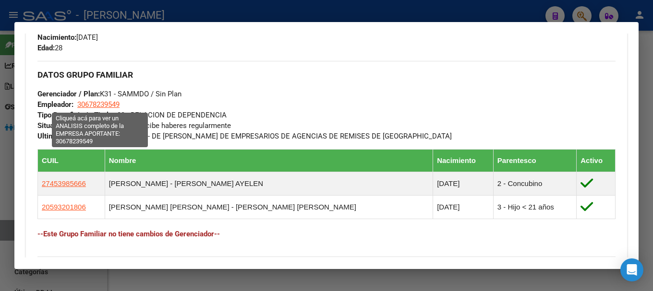
click at [108, 104] on span "30678239549" at bounding box center [98, 104] width 42 height 9
type textarea "30678239549"
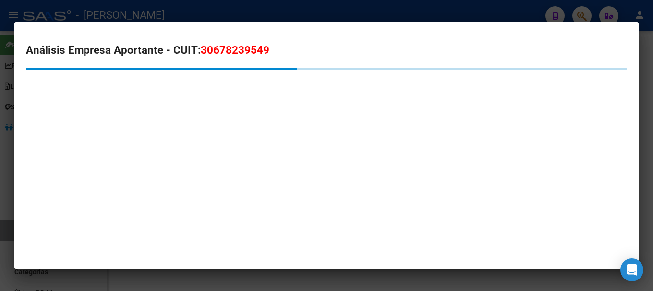
click at [244, 41] on mat-dialog-content "Análisis Empresa Aportante - CUIT: 30678239549" at bounding box center [326, 77] width 624 height 87
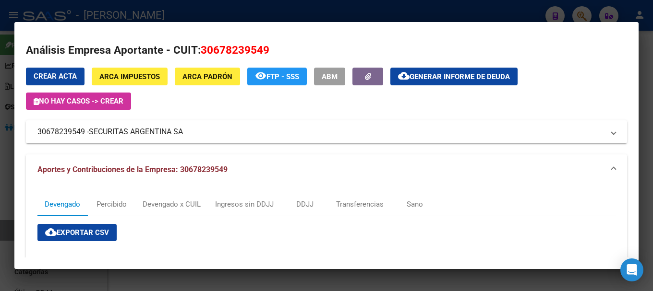
click at [256, 11] on div at bounding box center [326, 145] width 653 height 291
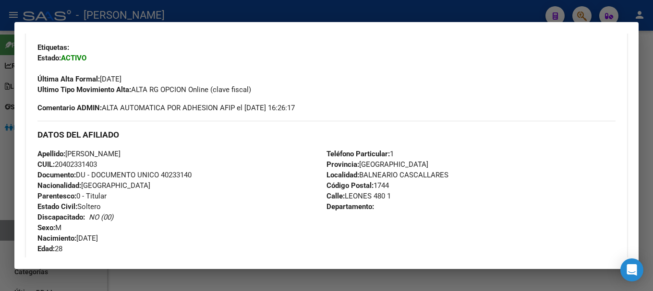
scroll to position [192, 0]
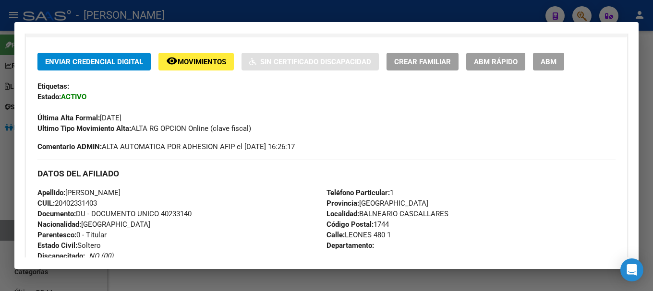
click at [242, 17] on div at bounding box center [326, 145] width 653 height 291
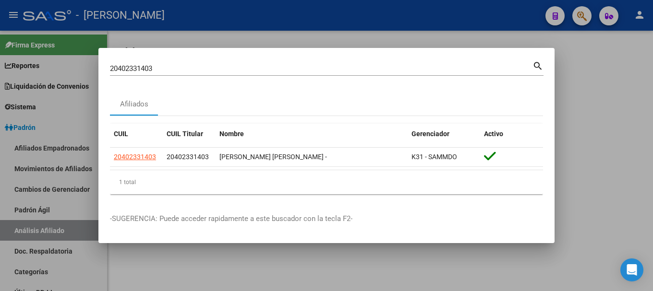
click at [269, 69] on input "20402331403" at bounding box center [321, 68] width 422 height 9
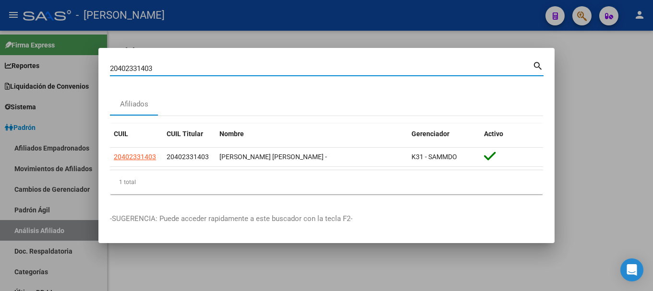
click at [269, 69] on input "20402331403" at bounding box center [321, 68] width 422 height 9
paste input "2876"
type input "20402332876"
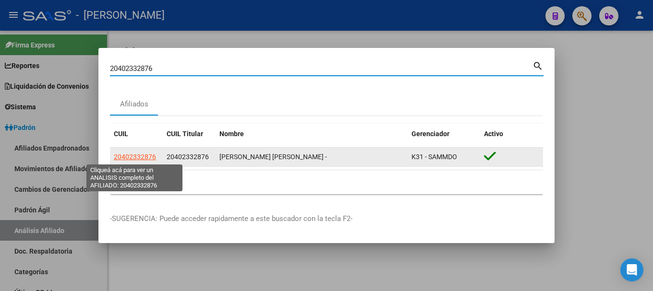
click at [145, 157] on span "20402332876" at bounding box center [135, 157] width 42 height 8
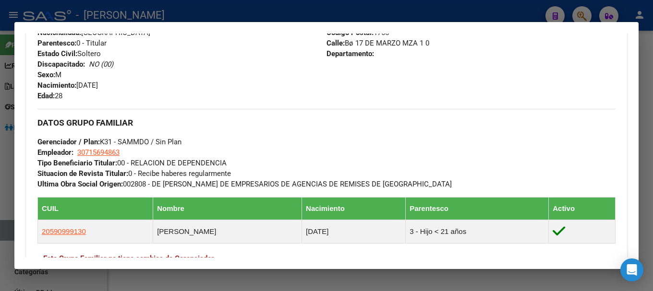
scroll to position [574, 0]
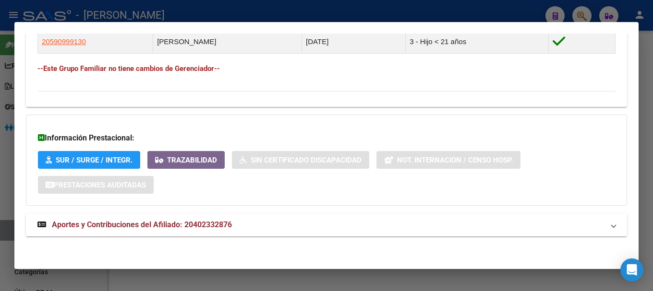
click at [276, 225] on mat-panel-title "Aportes y Contribuciones del Afiliado: 20402332876" at bounding box center [320, 225] width 566 height 12
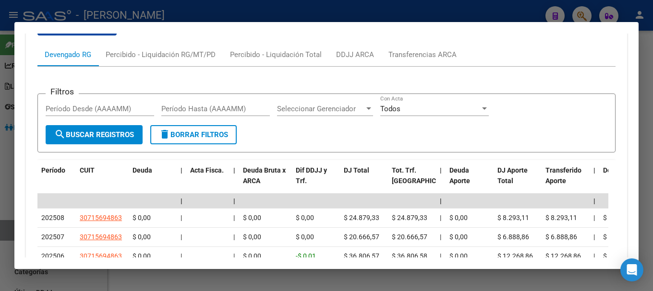
scroll to position [823, 0]
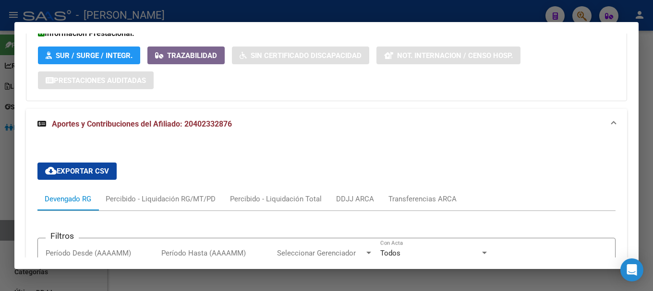
click at [320, 126] on mat-panel-title "Aportes y Contribuciones del Afiliado: 20402332876" at bounding box center [320, 125] width 566 height 12
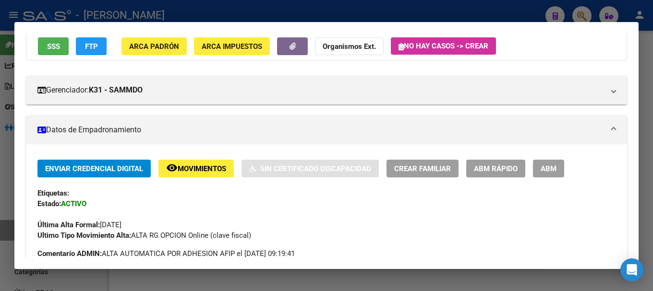
scroll to position [0, 0]
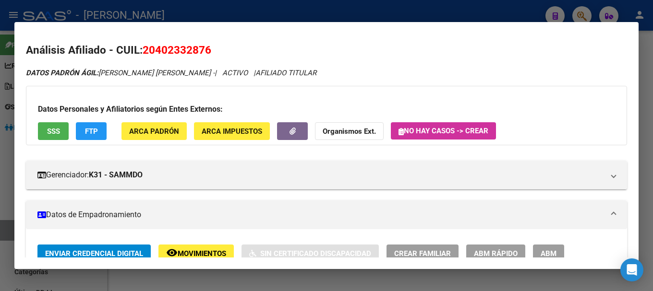
click at [200, 47] on span "20402332876" at bounding box center [177, 50] width 69 height 12
drag, startPoint x: 156, startPoint y: 50, endPoint x: 204, endPoint y: 49, distance: 48.5
click at [204, 49] on span "20402332876" at bounding box center [177, 50] width 69 height 12
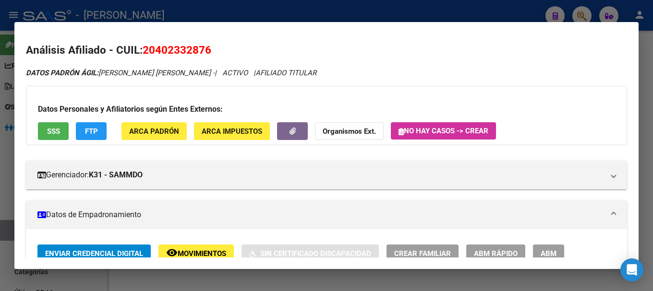
click at [200, 56] on span "20402332876" at bounding box center [177, 50] width 69 height 12
click at [162, 49] on span "20402332876" at bounding box center [177, 50] width 69 height 12
drag, startPoint x: 157, startPoint y: 48, endPoint x: 206, endPoint y: 50, distance: 48.5
click at [206, 50] on span "20402332876" at bounding box center [177, 50] width 69 height 12
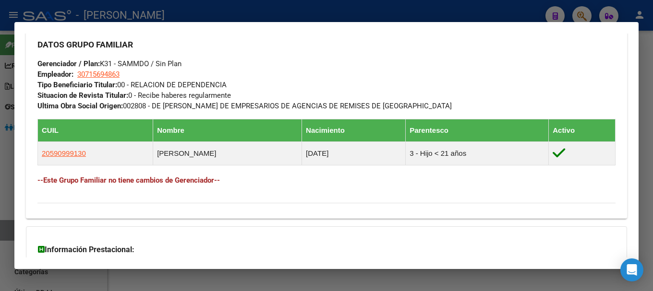
scroll to position [384, 0]
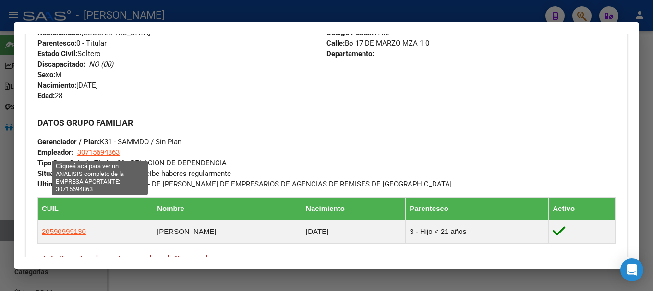
click at [103, 156] on span "30715694863" at bounding box center [98, 152] width 42 height 9
type textarea "30715694863"
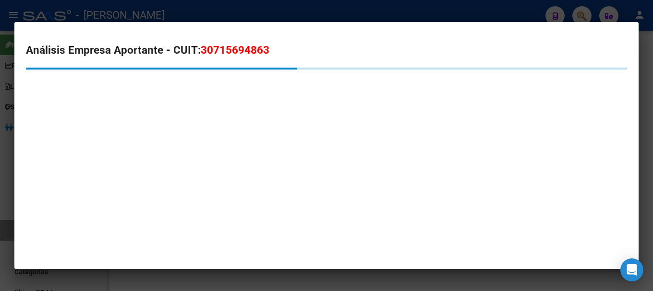
click at [214, 54] on span "30715694863" at bounding box center [235, 50] width 69 height 12
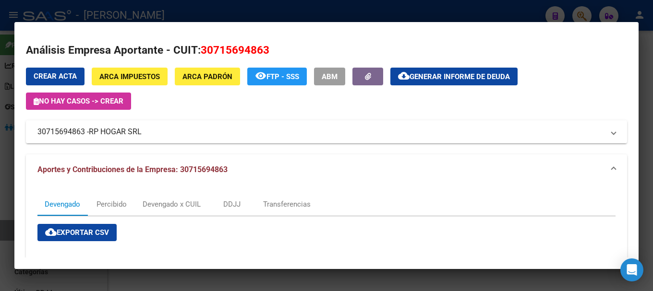
drag, startPoint x: 92, startPoint y: 133, endPoint x: 147, endPoint y: 133, distance: 55.2
click at [147, 133] on mat-panel-title "30715694863 - RP HOGAR SRL" at bounding box center [320, 132] width 566 height 12
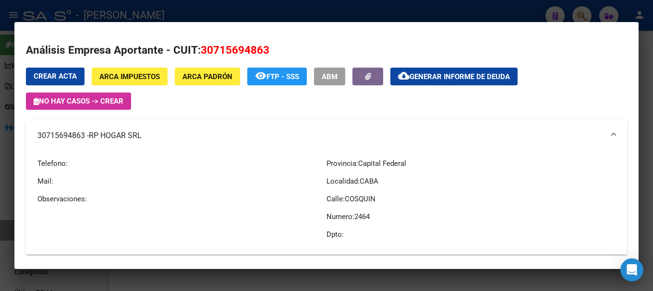
drag, startPoint x: 94, startPoint y: 135, endPoint x: 120, endPoint y: 135, distance: 26.9
click at [120, 135] on span "RP HOGAR SRL" at bounding box center [115, 136] width 53 height 12
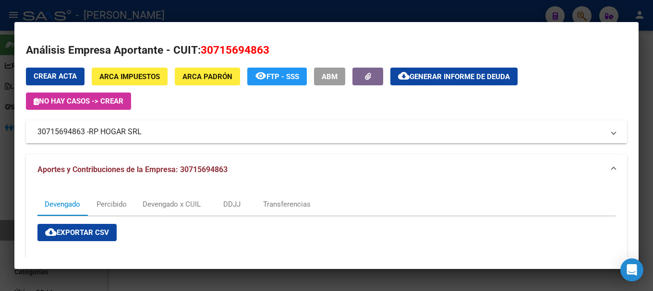
drag, startPoint x: 90, startPoint y: 130, endPoint x: 143, endPoint y: 134, distance: 53.0
click at [143, 134] on mat-panel-title "30715694863 - RP HOGAR SRL" at bounding box center [320, 132] width 566 height 12
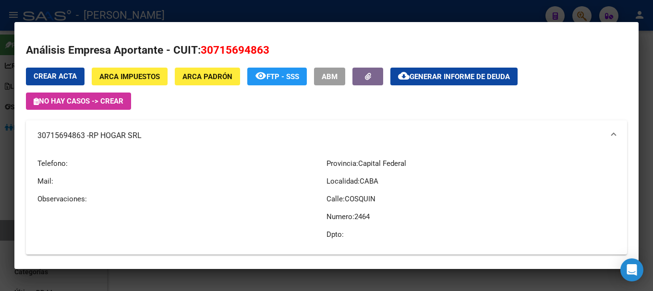
click at [200, 19] on div at bounding box center [326, 145] width 653 height 291
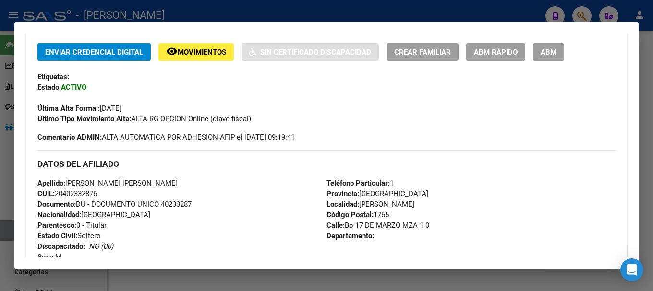
scroll to position [192, 0]
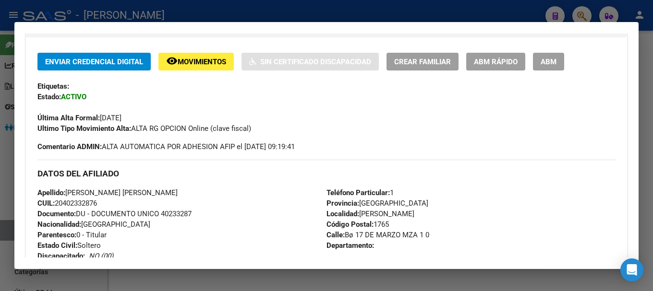
click at [328, 14] on div at bounding box center [326, 145] width 653 height 291
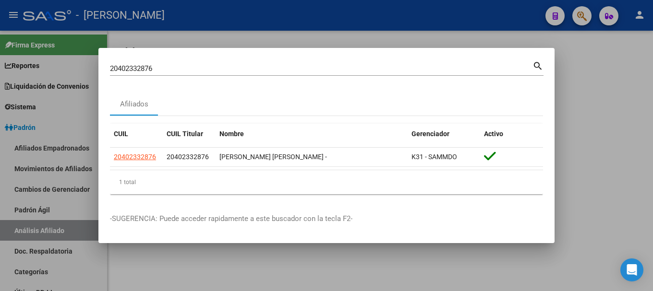
click at [328, 14] on div at bounding box center [326, 145] width 653 height 291
